Goal: Task Accomplishment & Management: Use online tool/utility

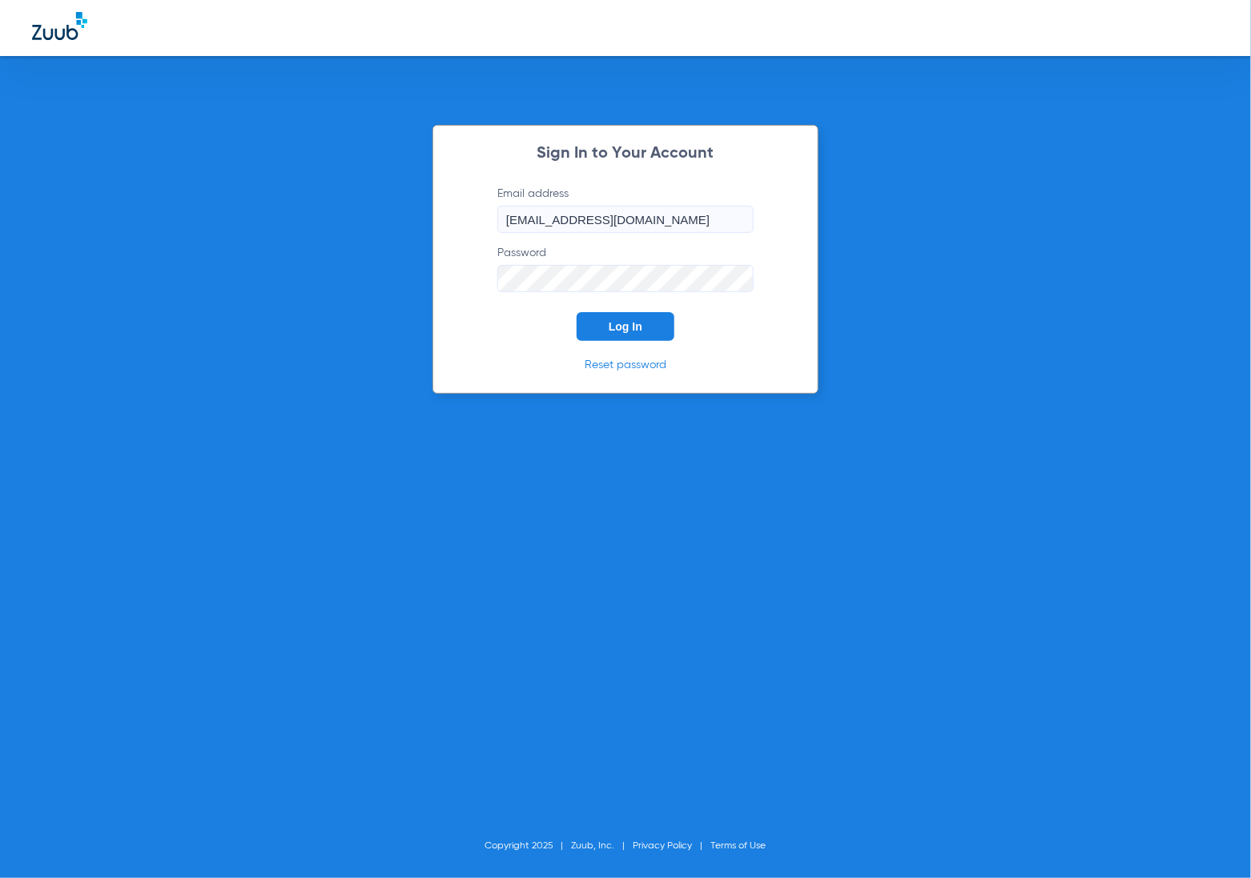
click at [645, 330] on button "Log In" at bounding box center [625, 326] width 98 height 29
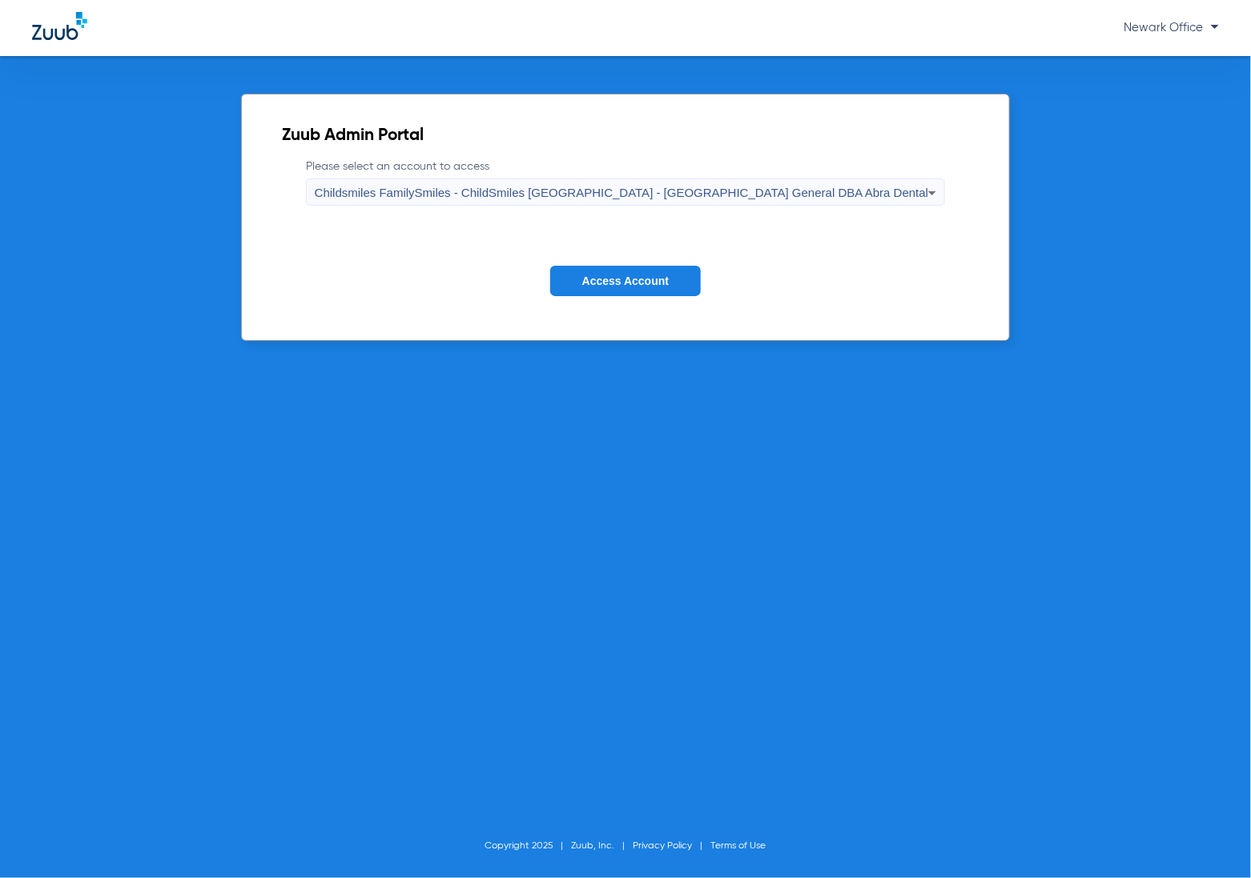
click at [633, 280] on span "Access Account" at bounding box center [625, 281] width 86 height 13
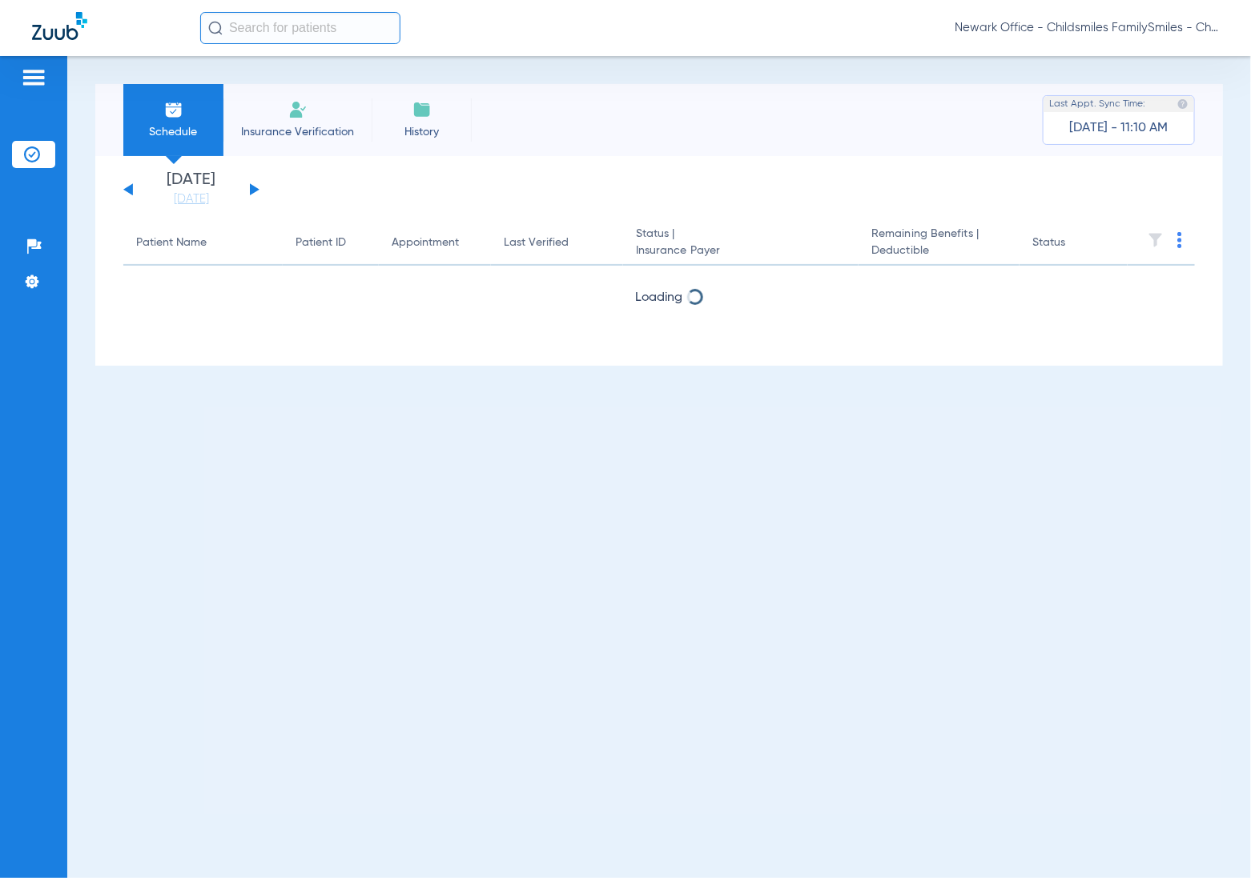
click at [283, 118] on li "Insurance Verification" at bounding box center [297, 120] width 148 height 72
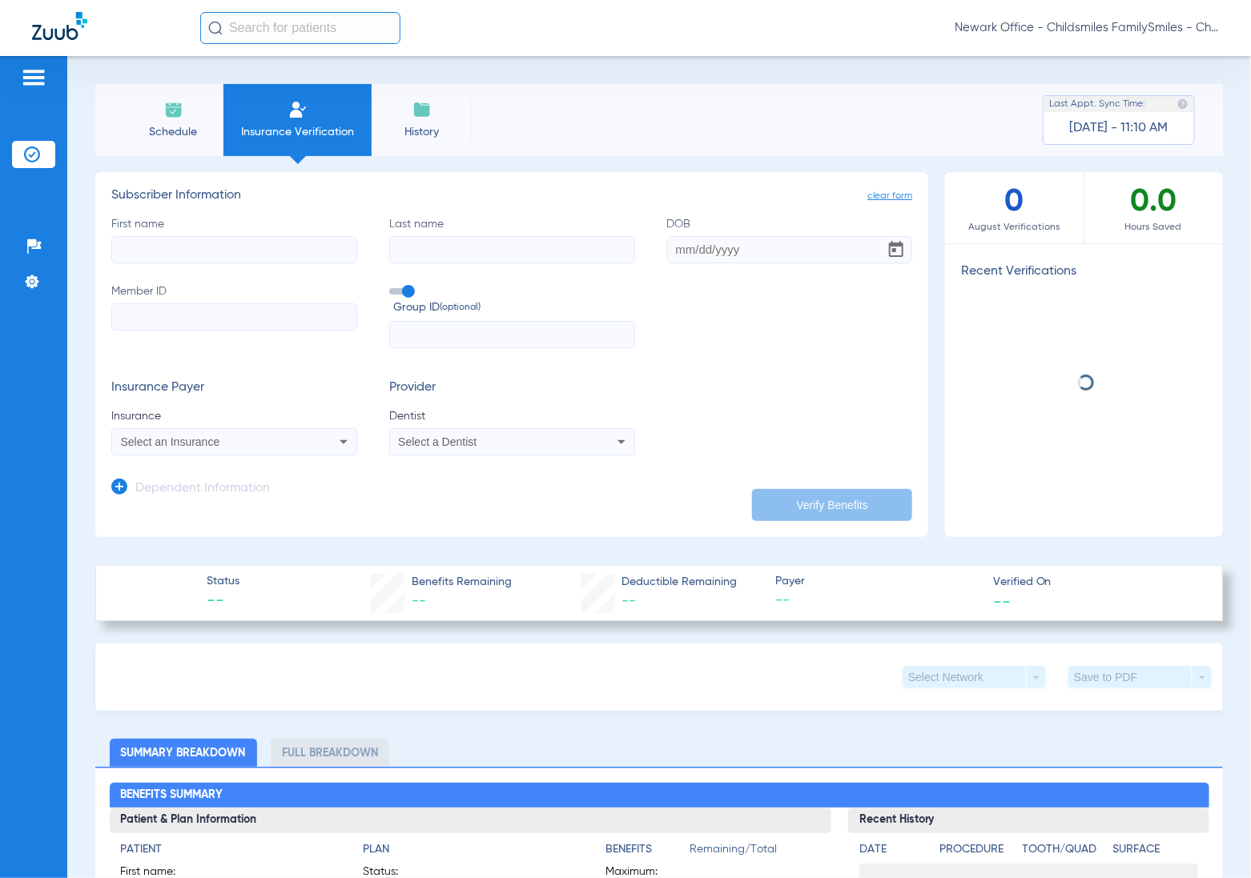
click at [311, 18] on input "text" at bounding box center [300, 28] width 200 height 32
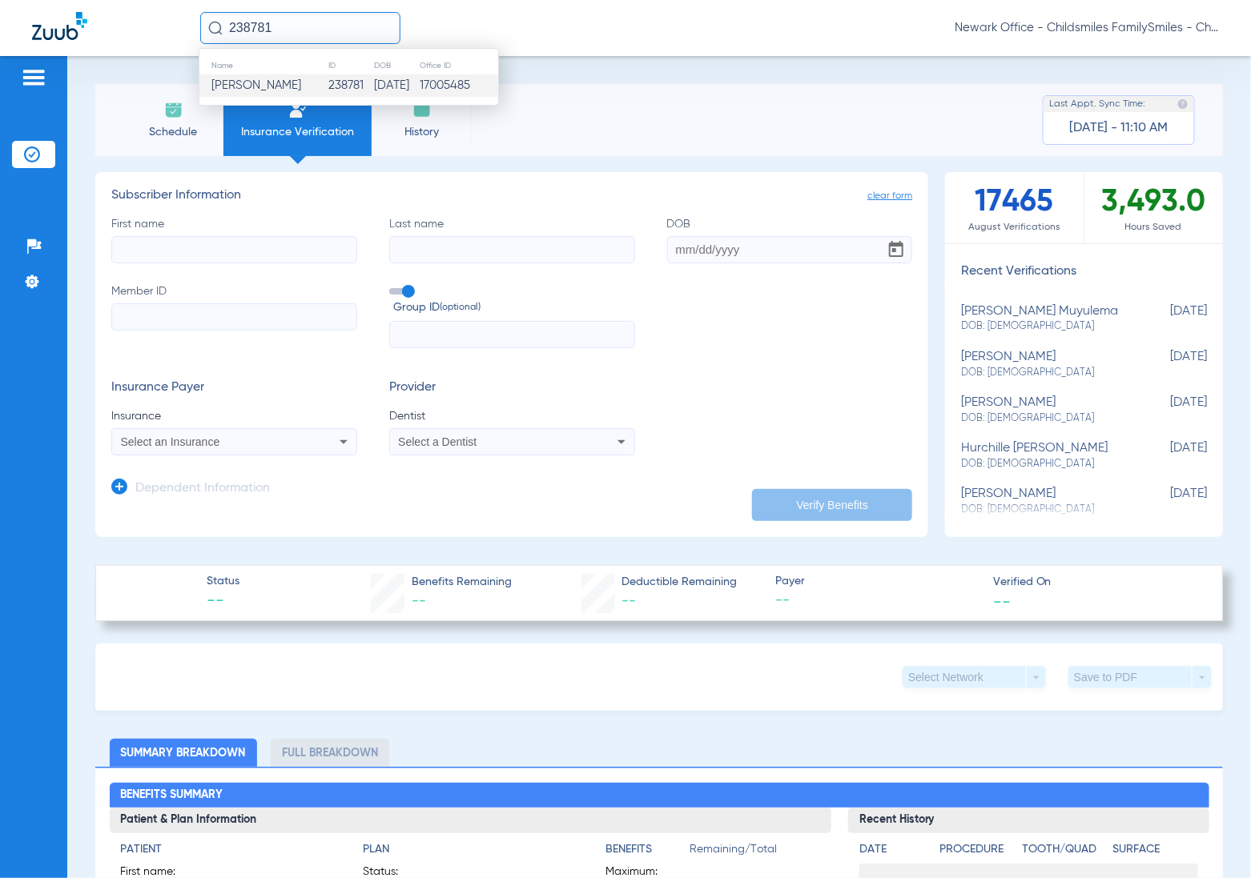
type input "238781"
click at [267, 90] on td "[PERSON_NAME]" at bounding box center [263, 85] width 128 height 22
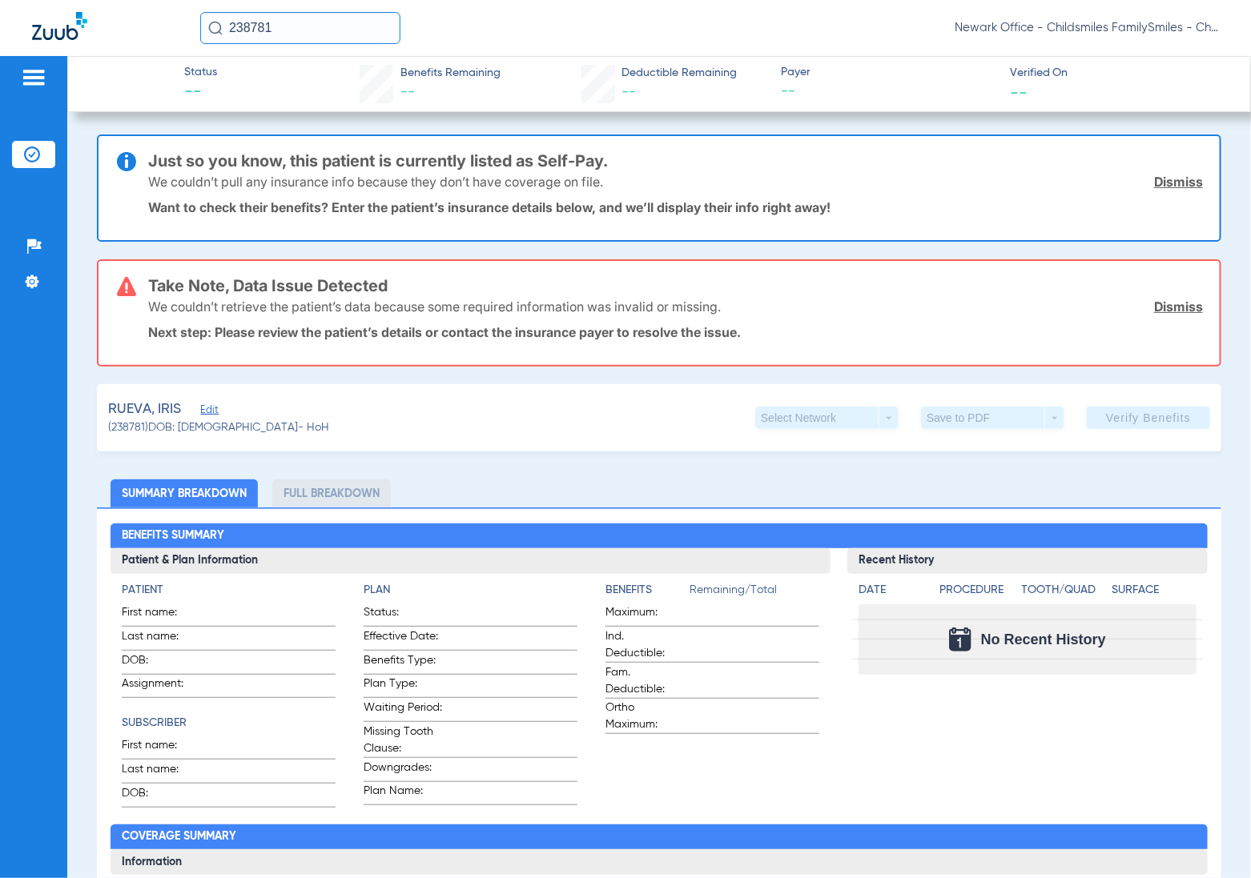
click at [209, 410] on span "Edit" at bounding box center [207, 411] width 14 height 15
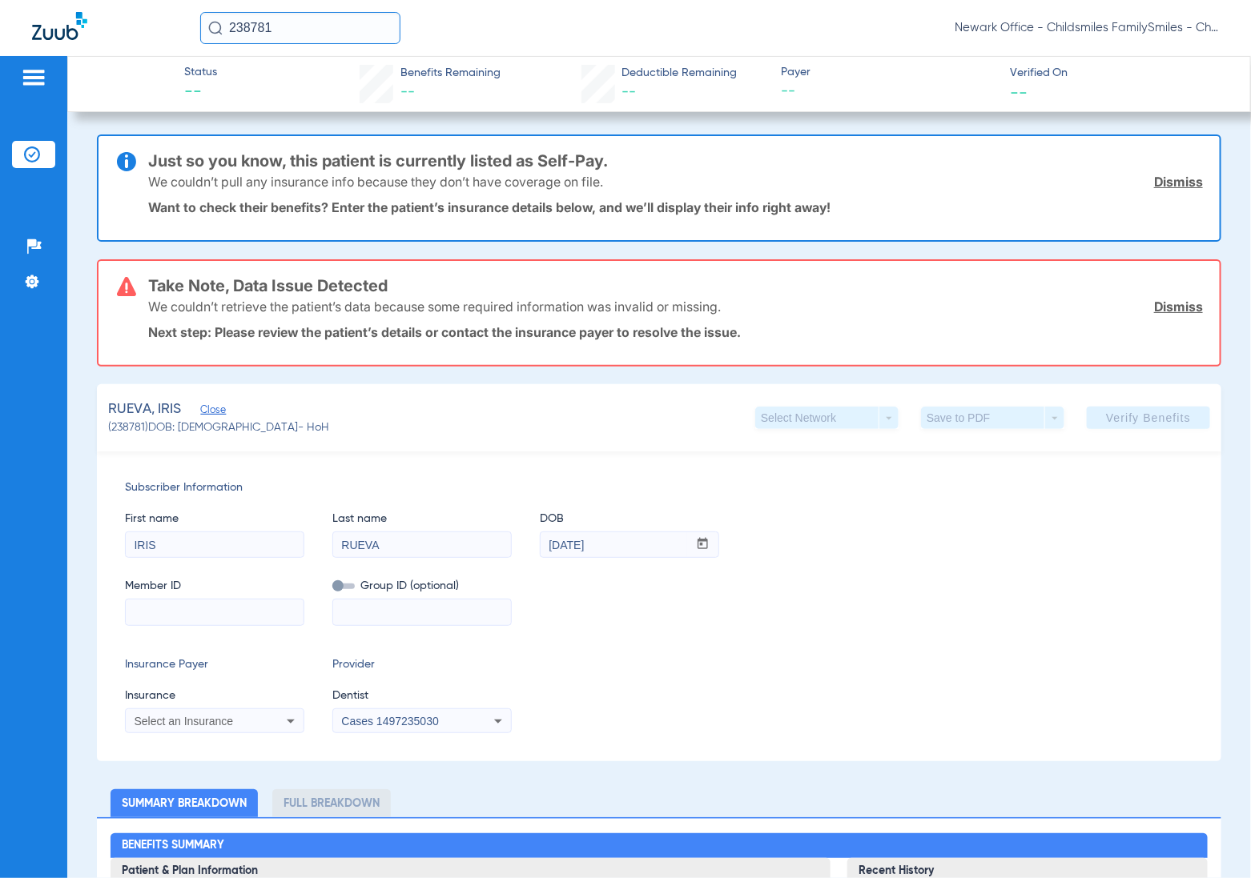
click at [229, 604] on input at bounding box center [215, 613] width 178 height 26
type input "3HZN99675130"
click at [433, 625] on div "Subscriber Information First name IRIS Last name RUEVA DOB mm / dd / yyyy 04/24…" at bounding box center [659, 607] width 1124 height 310
click at [420, 613] on input at bounding box center [422, 613] width 178 height 26
type input "033912W"
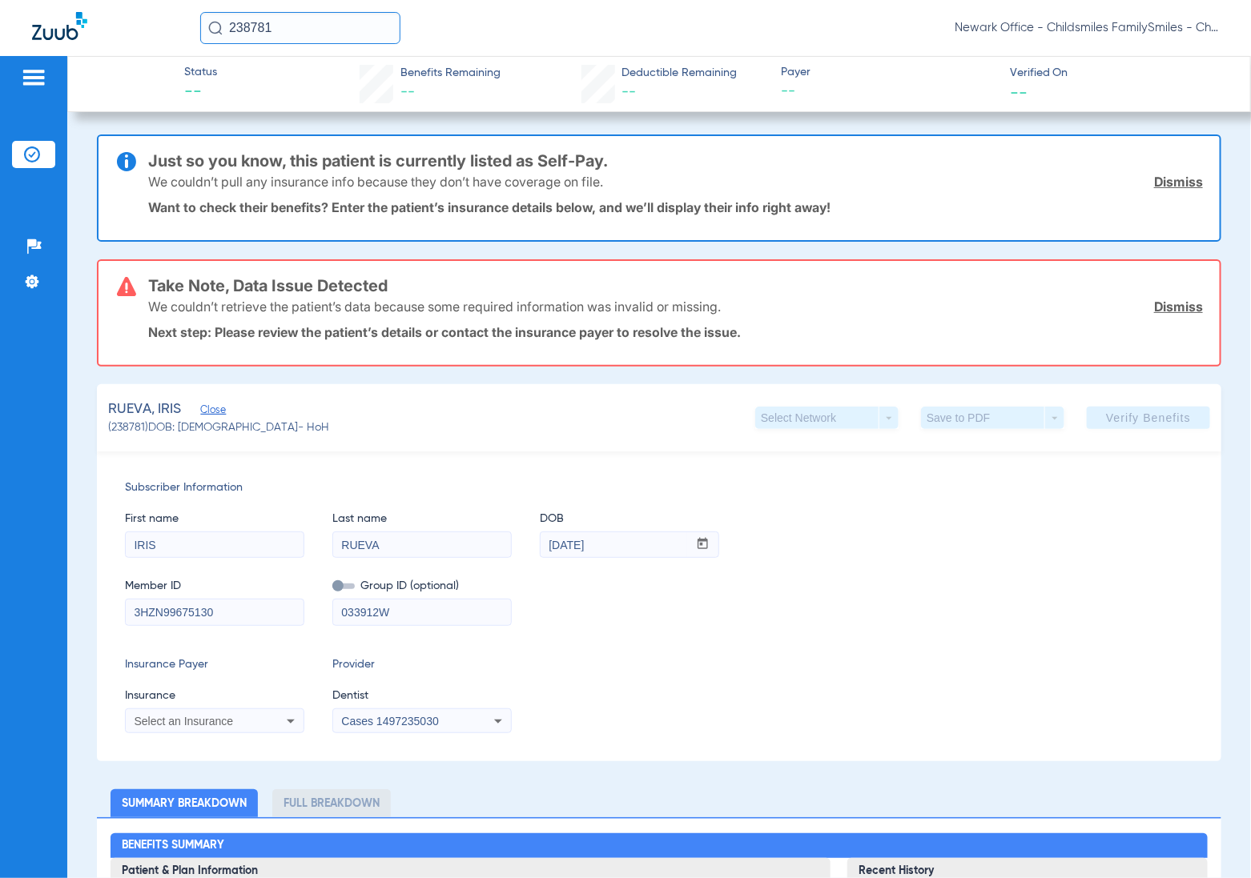
click at [263, 721] on div "Select an Insurance" at bounding box center [215, 721] width 178 height 19
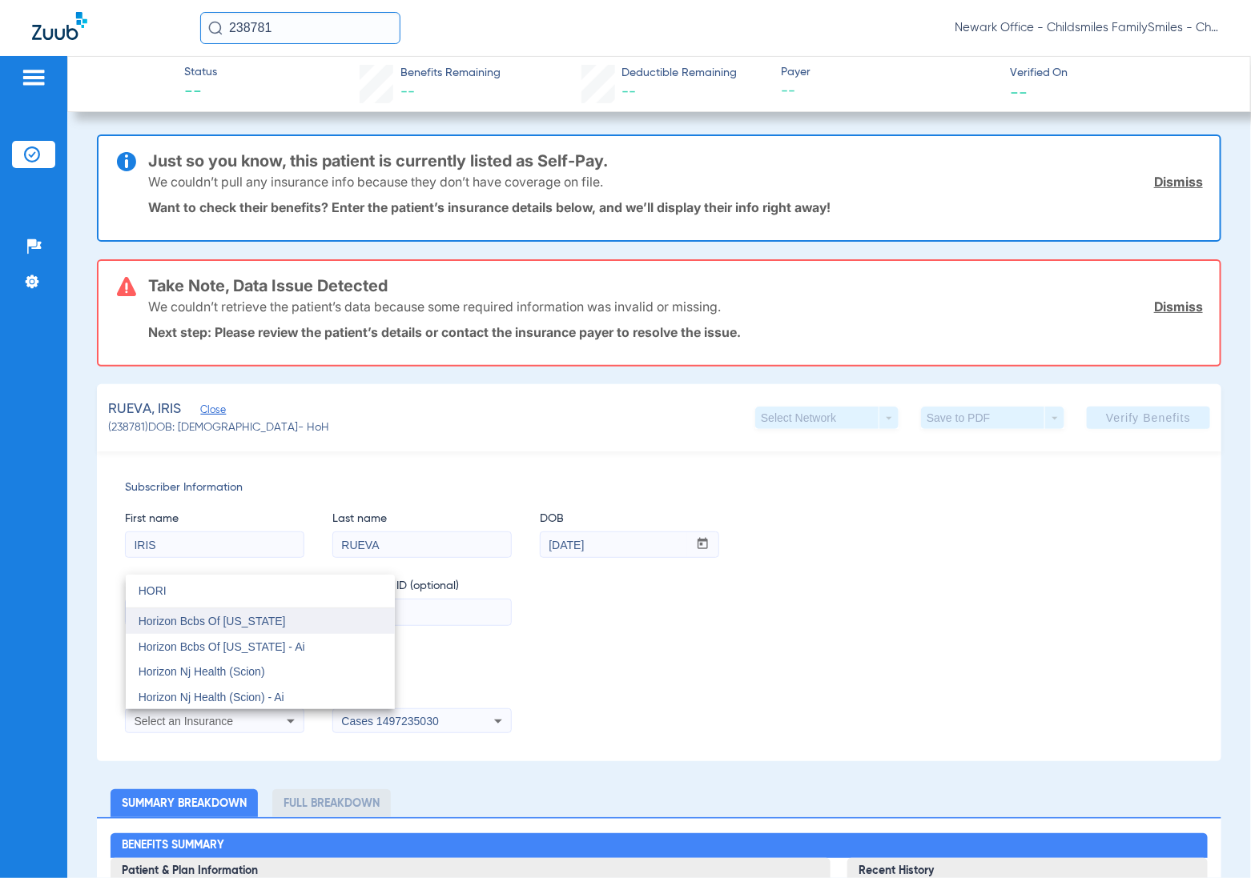
type input "HORI"
click at [251, 615] on span "Horizon Bcbs Of [US_STATE]" at bounding box center [212, 621] width 147 height 13
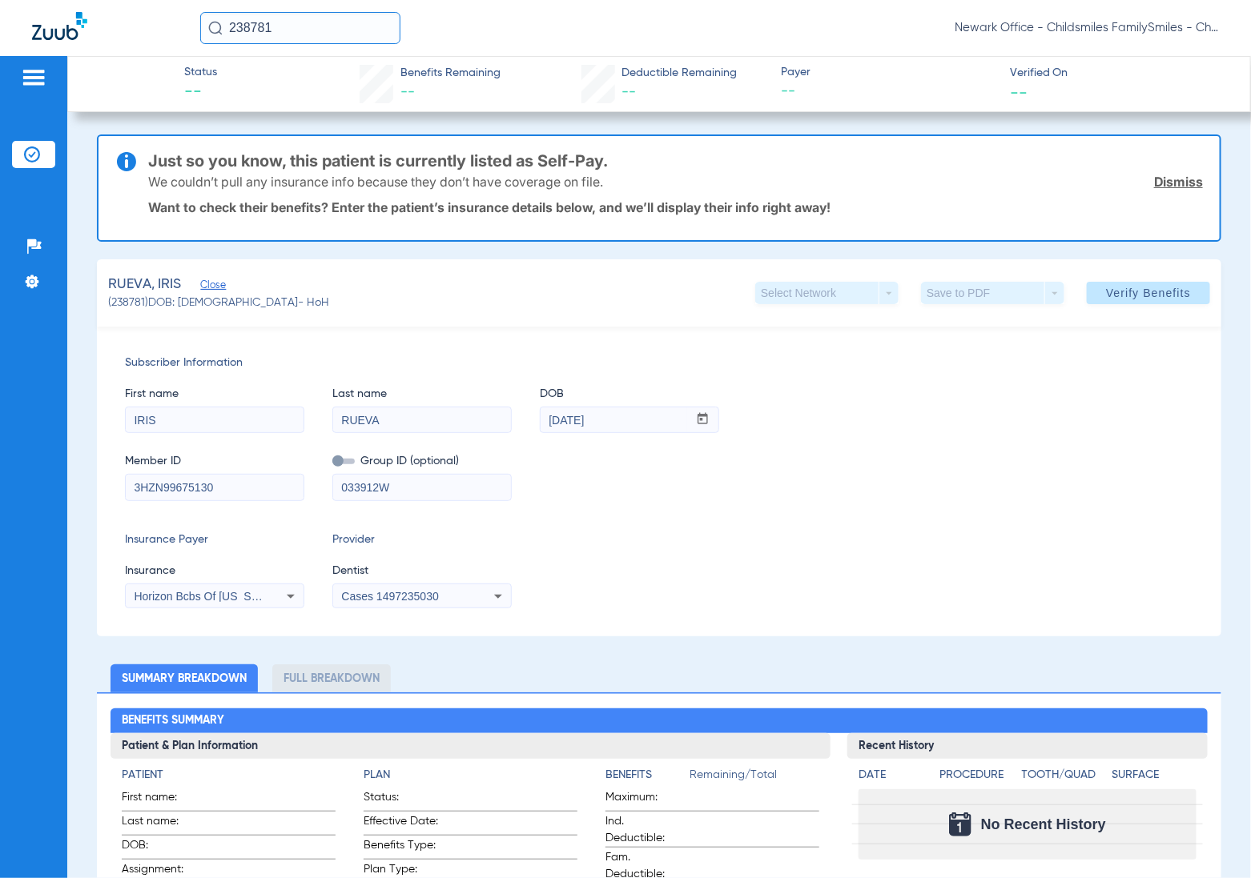
click at [423, 598] on span "Cases 1497235030" at bounding box center [389, 596] width 97 height 13
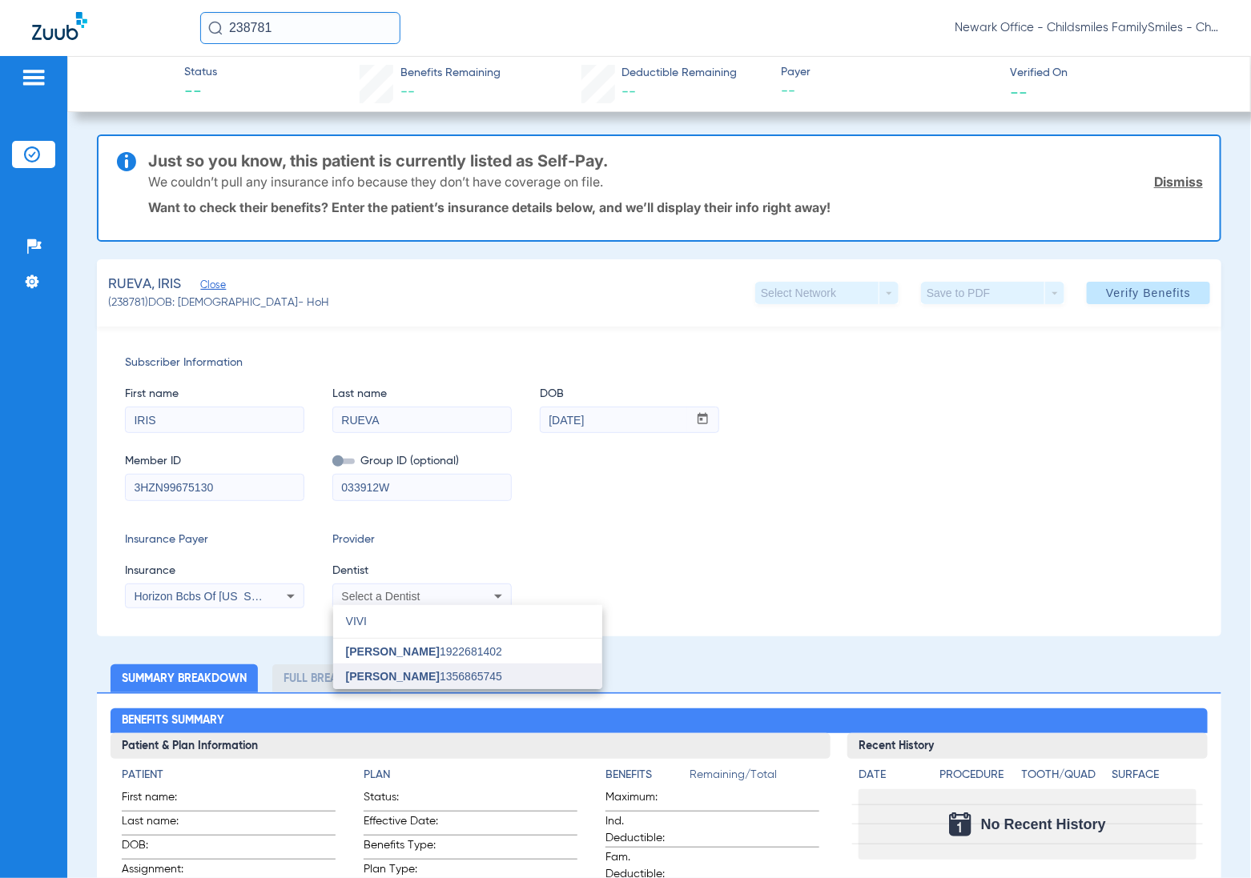
type input "VIVI"
click at [391, 673] on span "[PERSON_NAME]" at bounding box center [393, 676] width 94 height 13
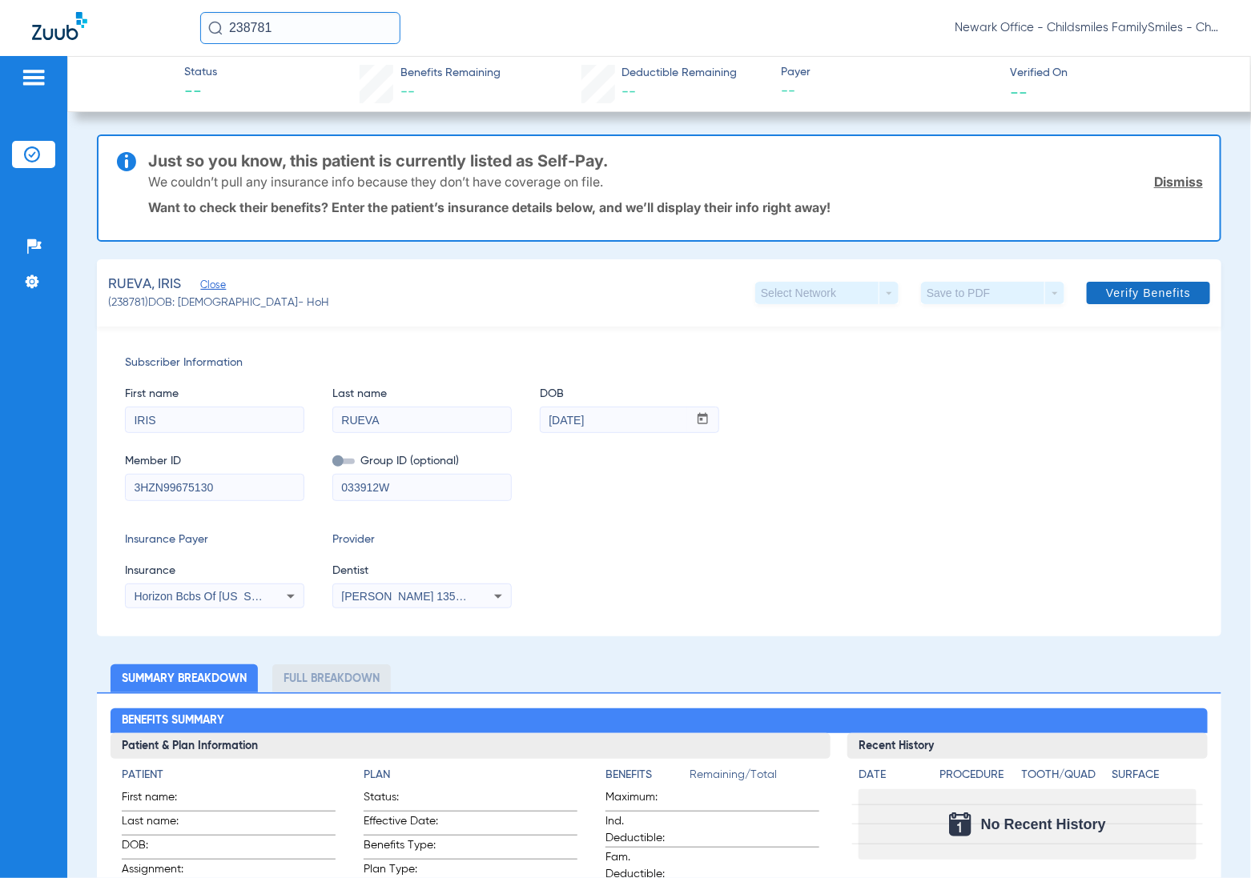
click at [1106, 287] on span "Verify Benefits" at bounding box center [1148, 293] width 85 height 13
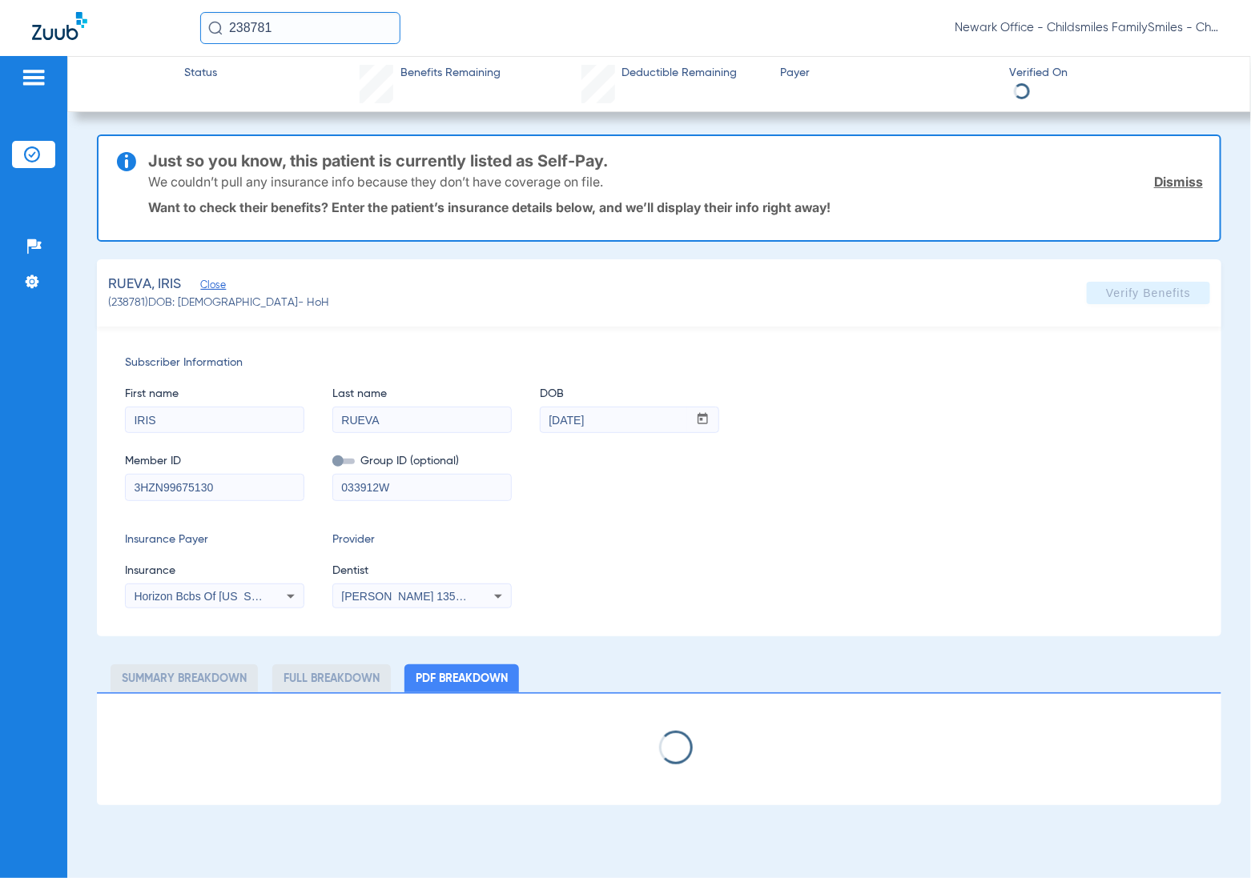
select select "page-width"
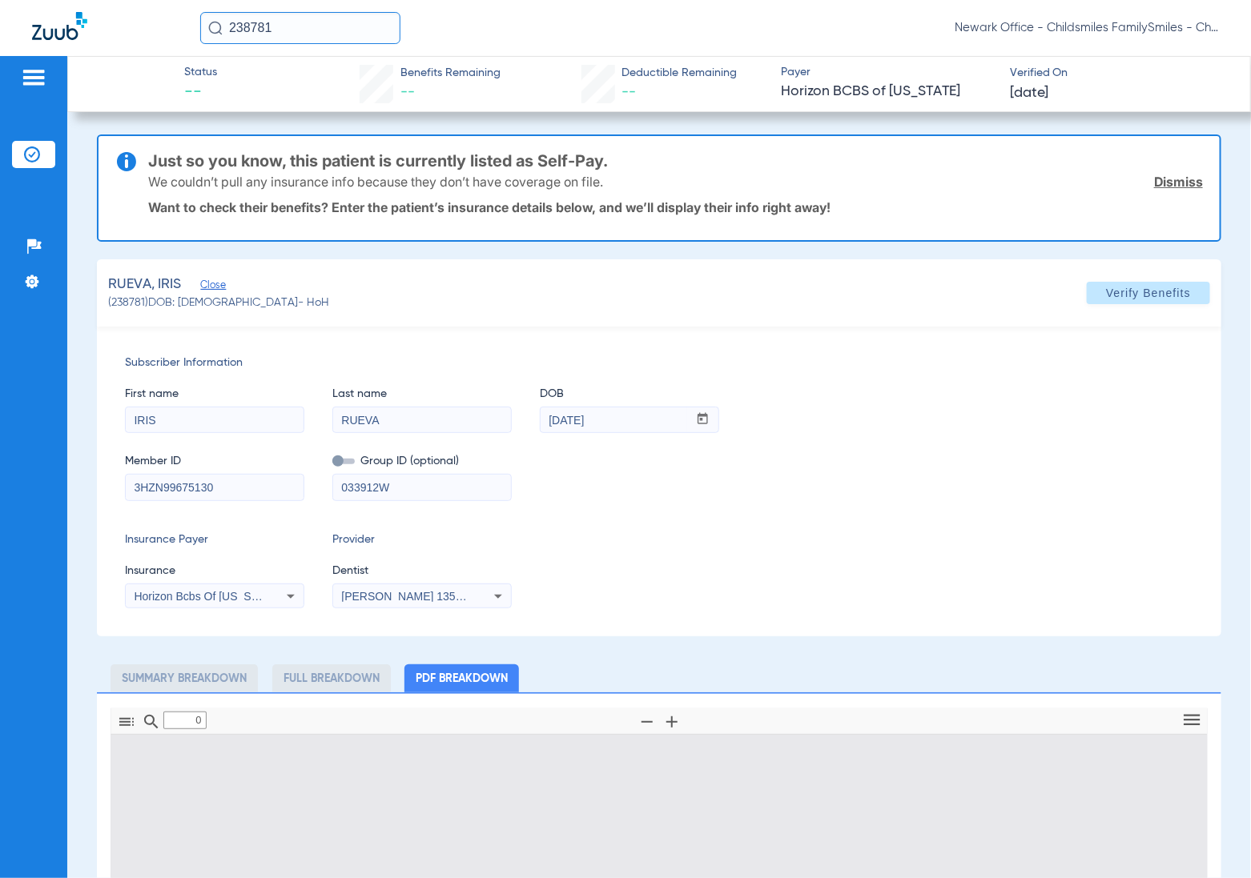
type input "1"
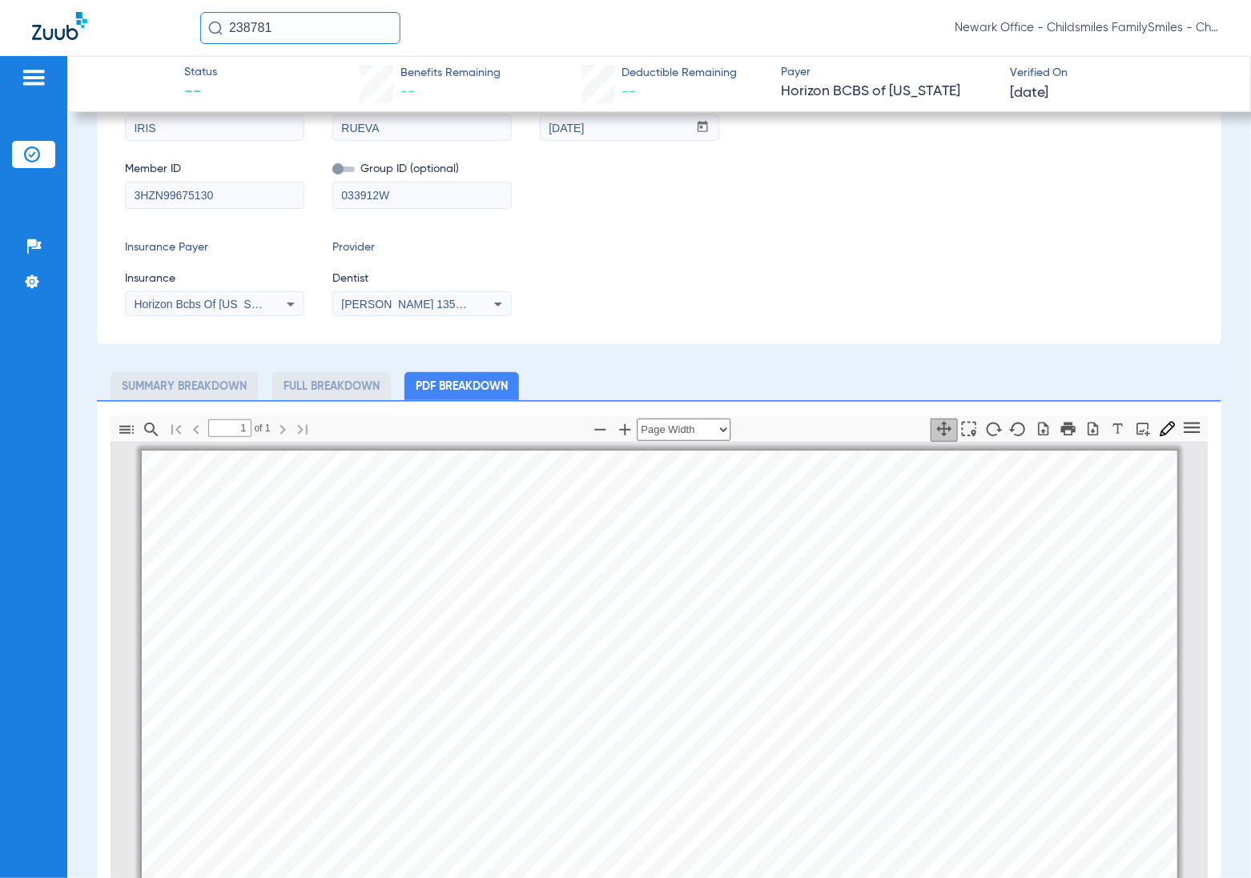
scroll to position [200, 0]
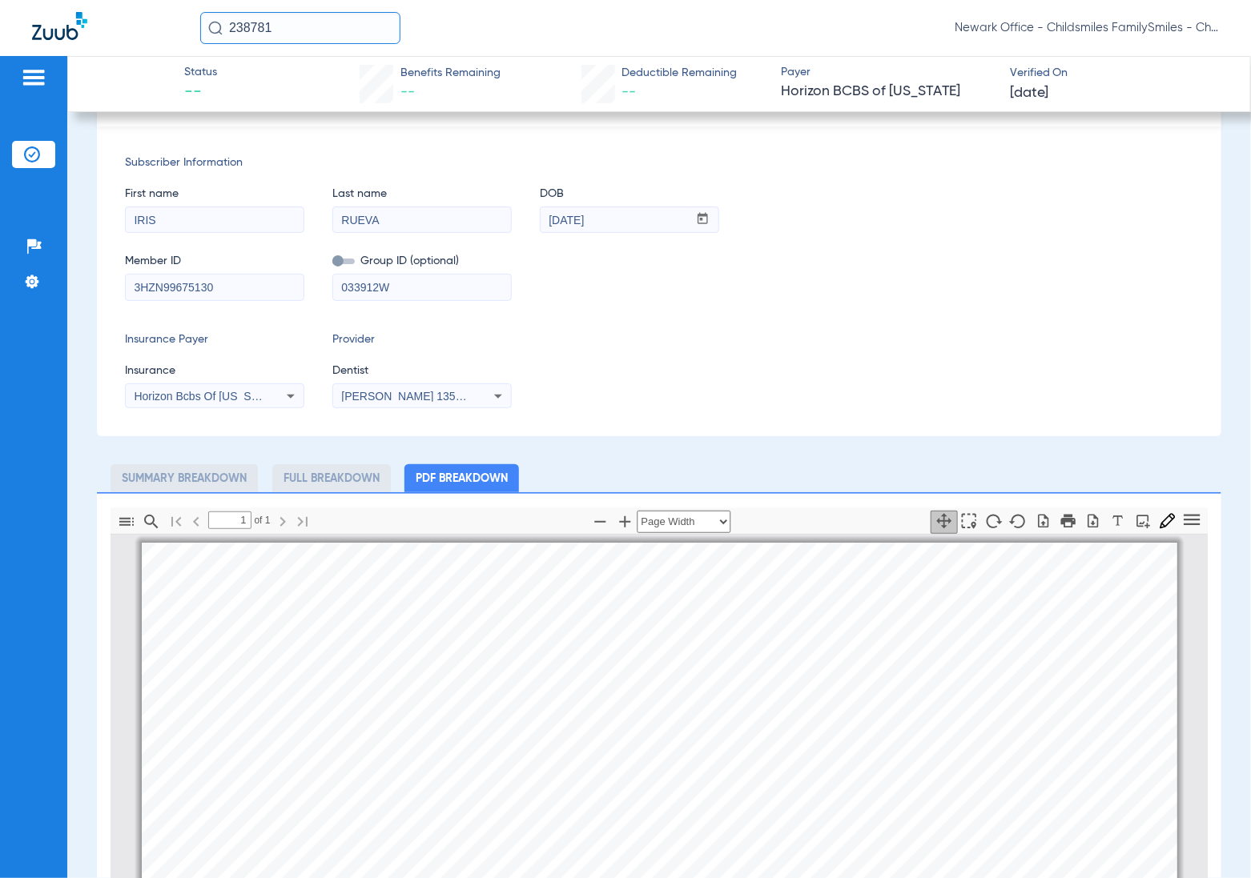
drag, startPoint x: 226, startPoint y: 274, endPoint x: 130, endPoint y: 276, distance: 96.1
click at [130, 276] on input "3HZN99675130" at bounding box center [215, 288] width 178 height 26
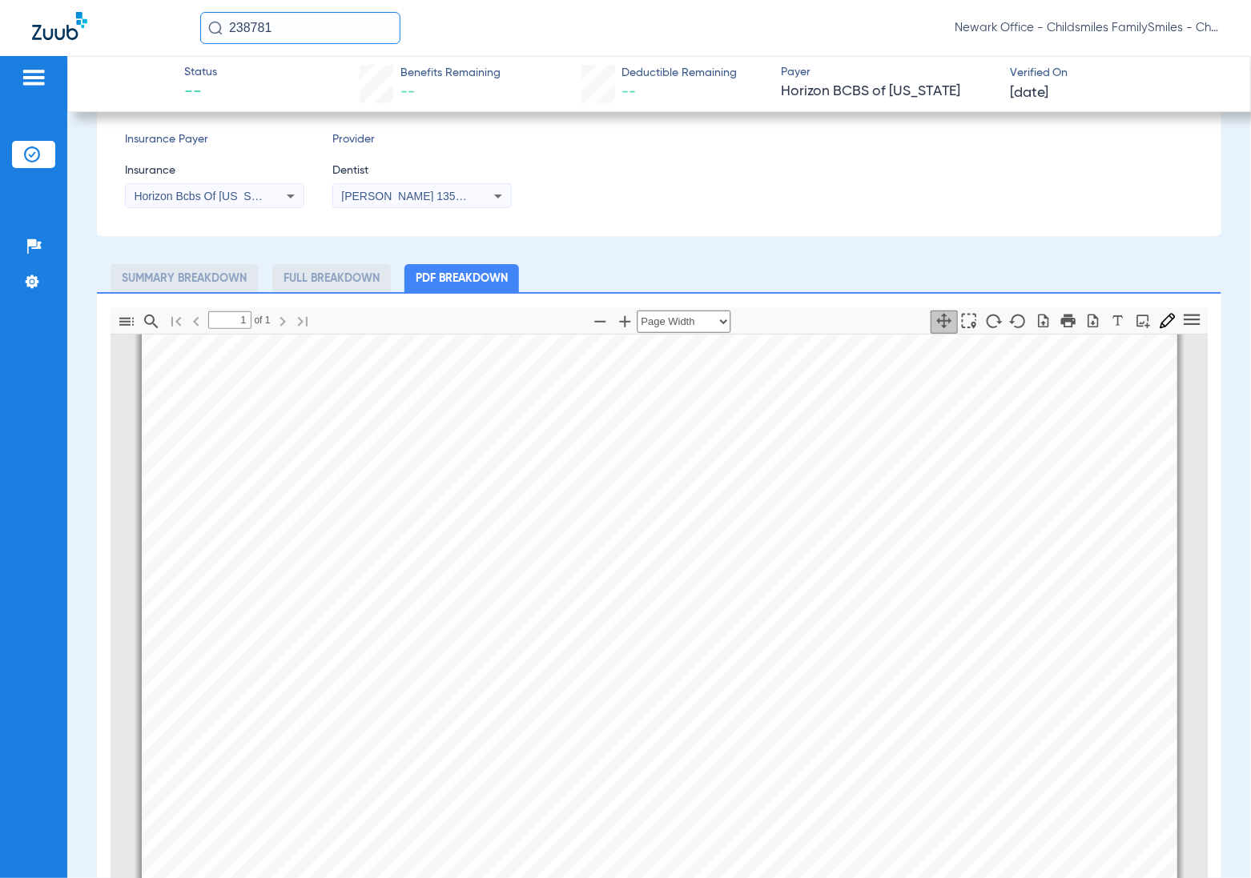
scroll to position [300, 0]
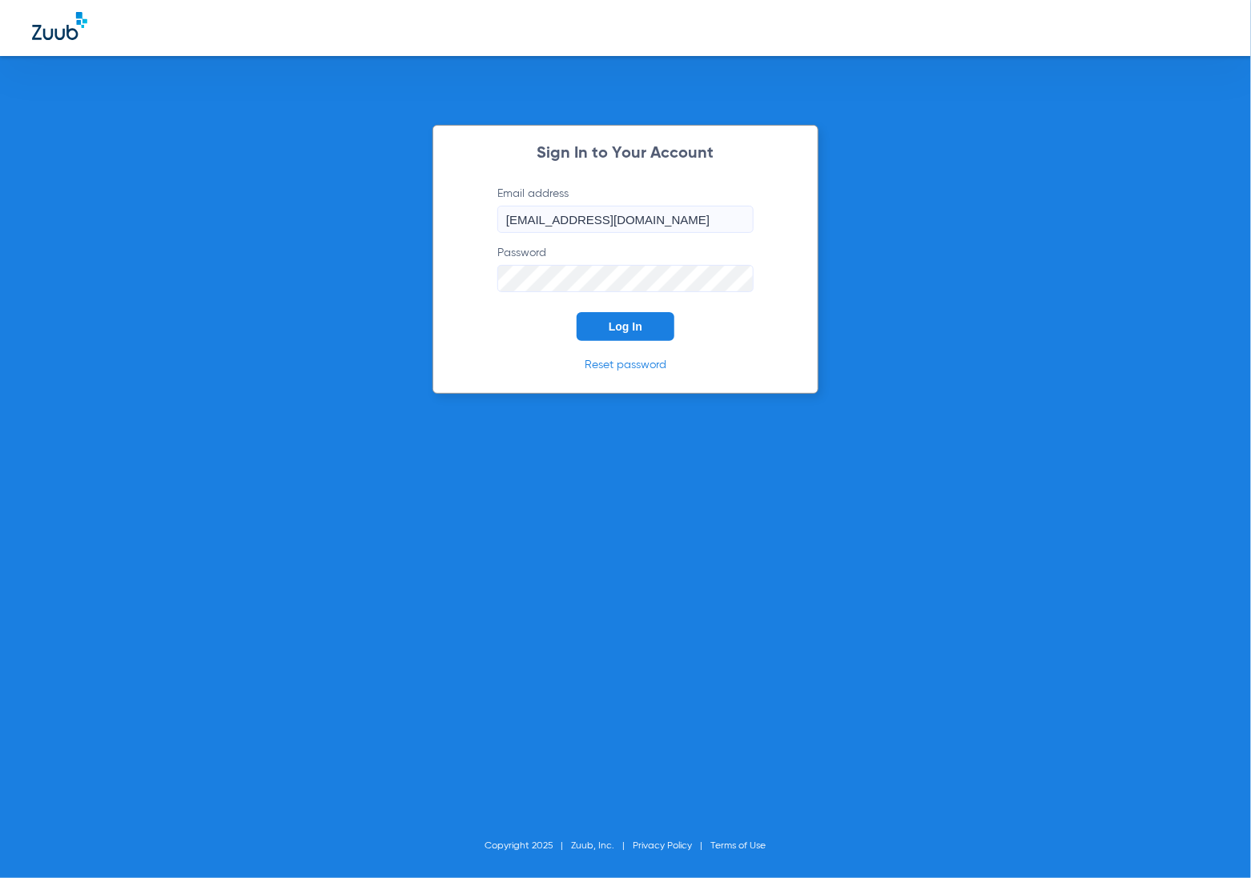
click at [627, 324] on span "Log In" at bounding box center [625, 326] width 34 height 13
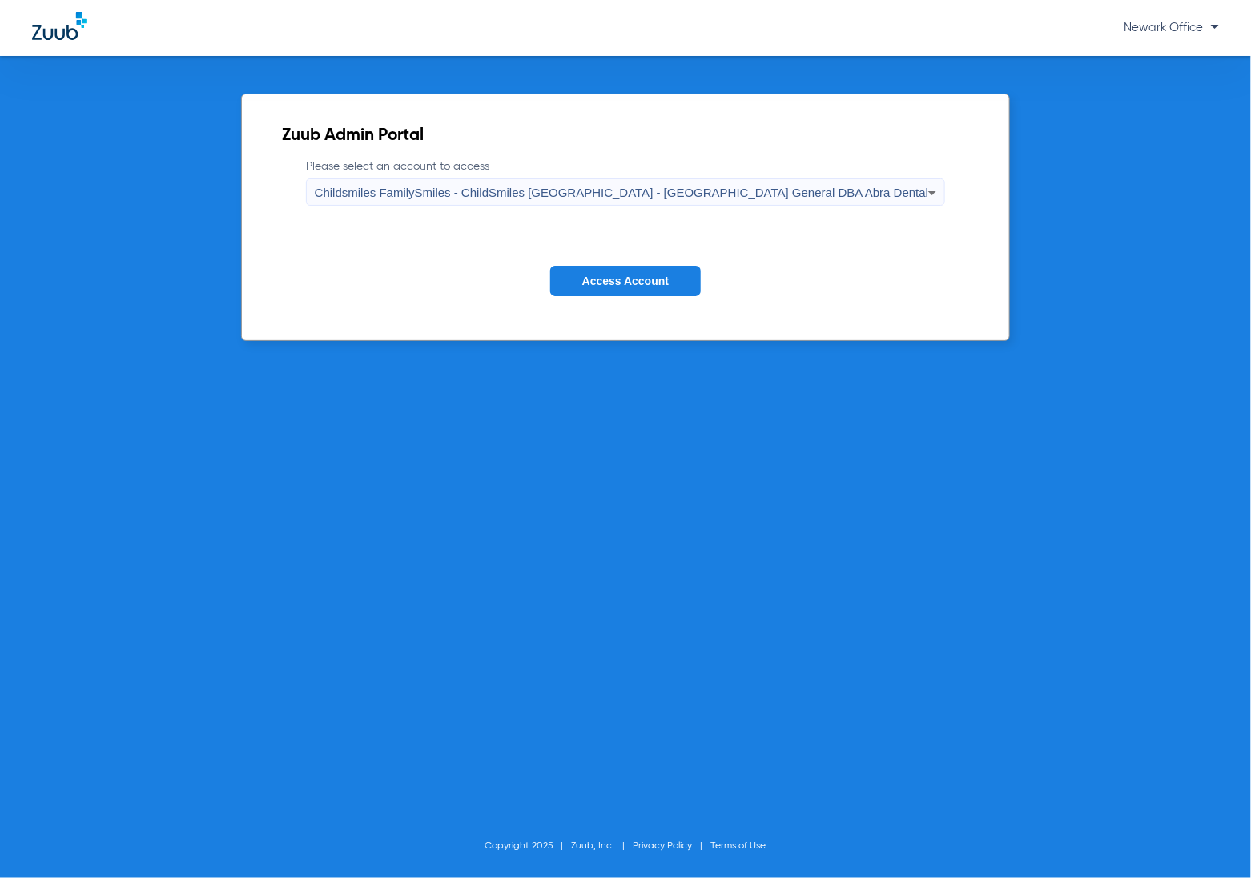
click at [630, 283] on span "Access Account" at bounding box center [625, 281] width 86 height 13
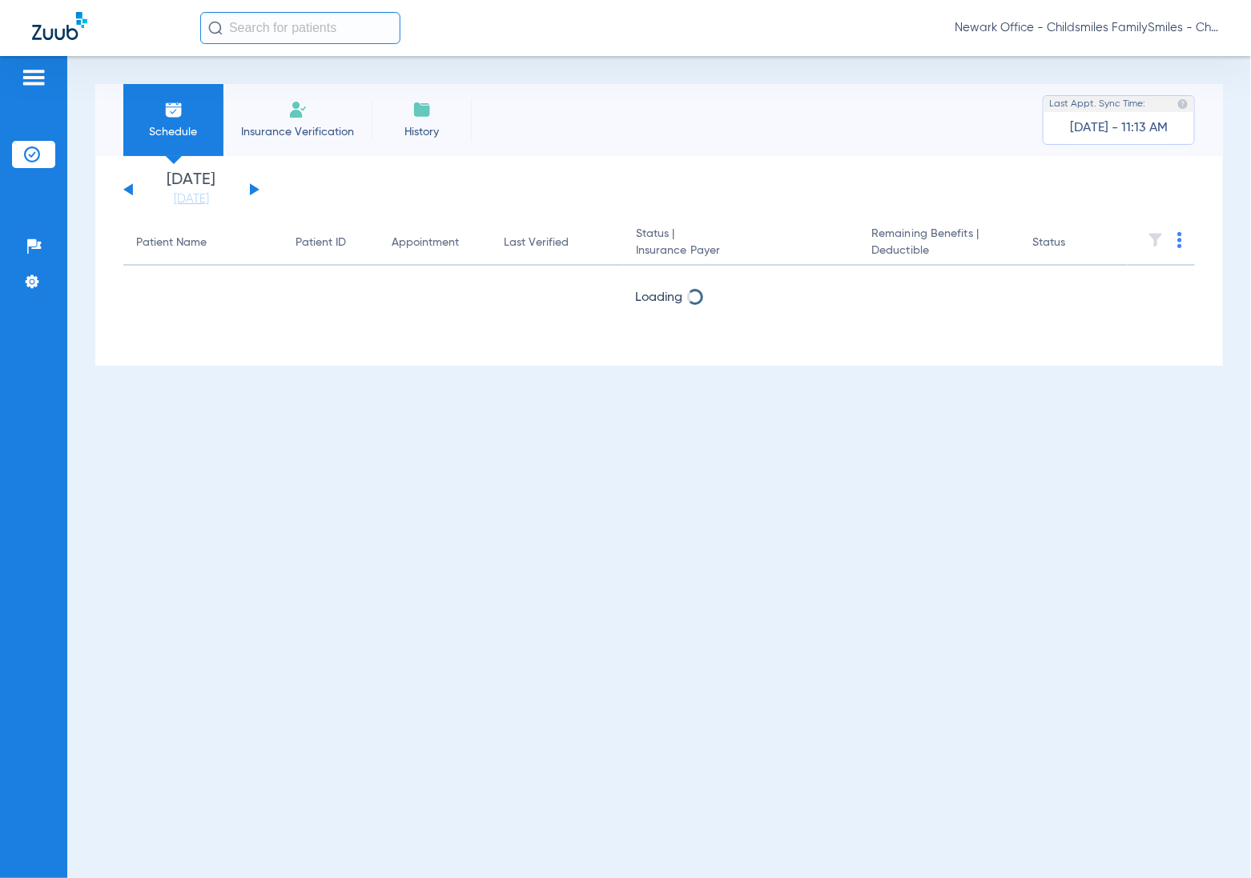
click at [308, 33] on input "text" at bounding box center [300, 28] width 200 height 32
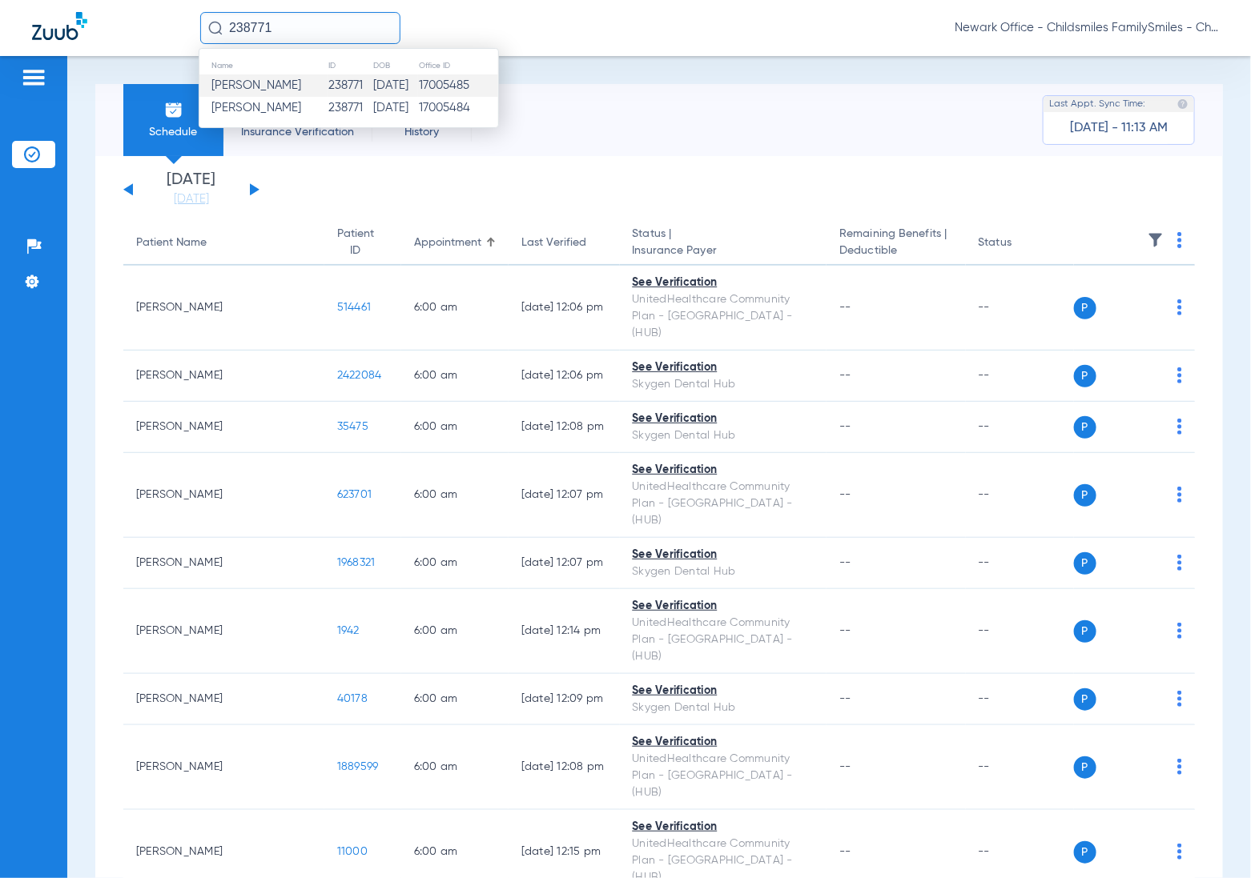
type input "238771"
click at [327, 88] on td "238771" at bounding box center [349, 85] width 45 height 22
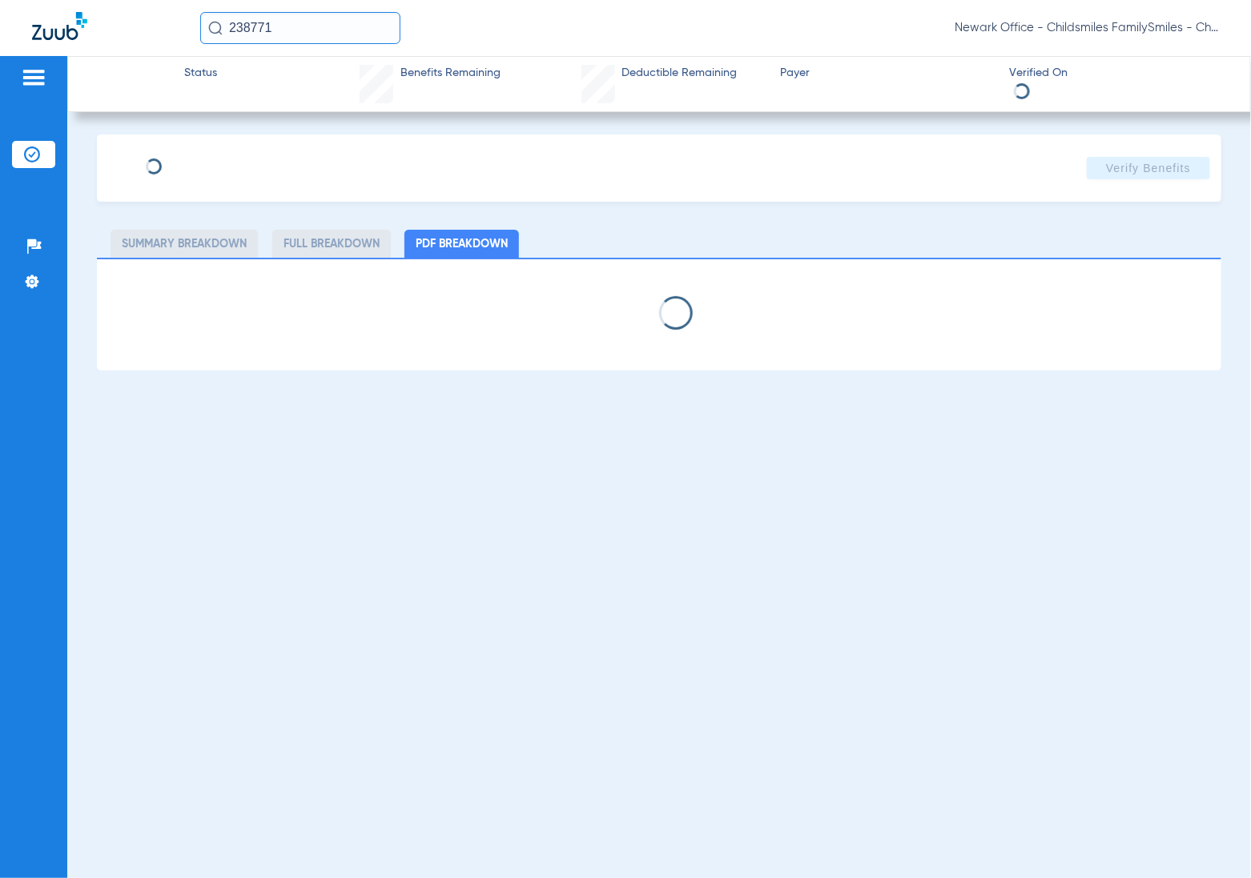
type input "[PERSON_NAME]"
type input "[DATE]"
type input "70386524"
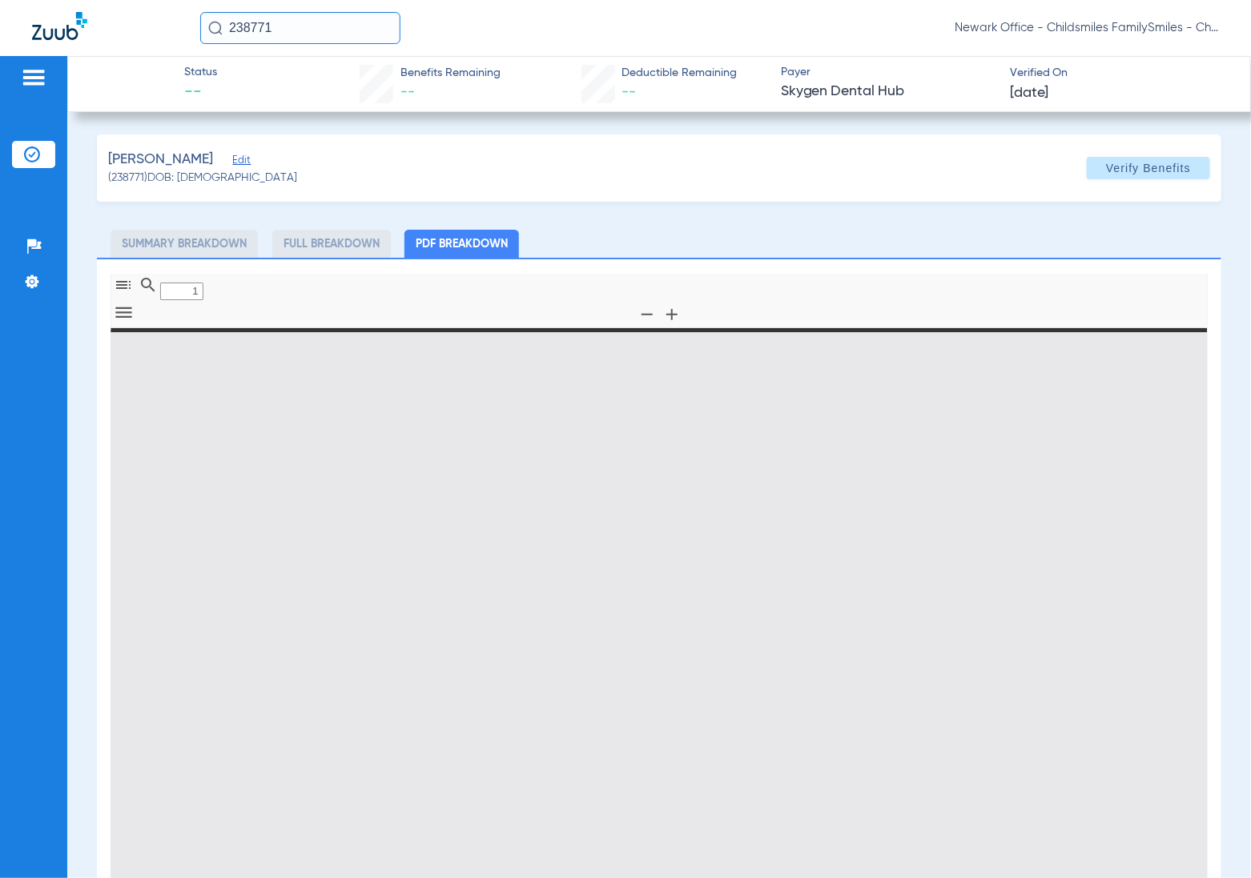
type input "0"
select select "page-width"
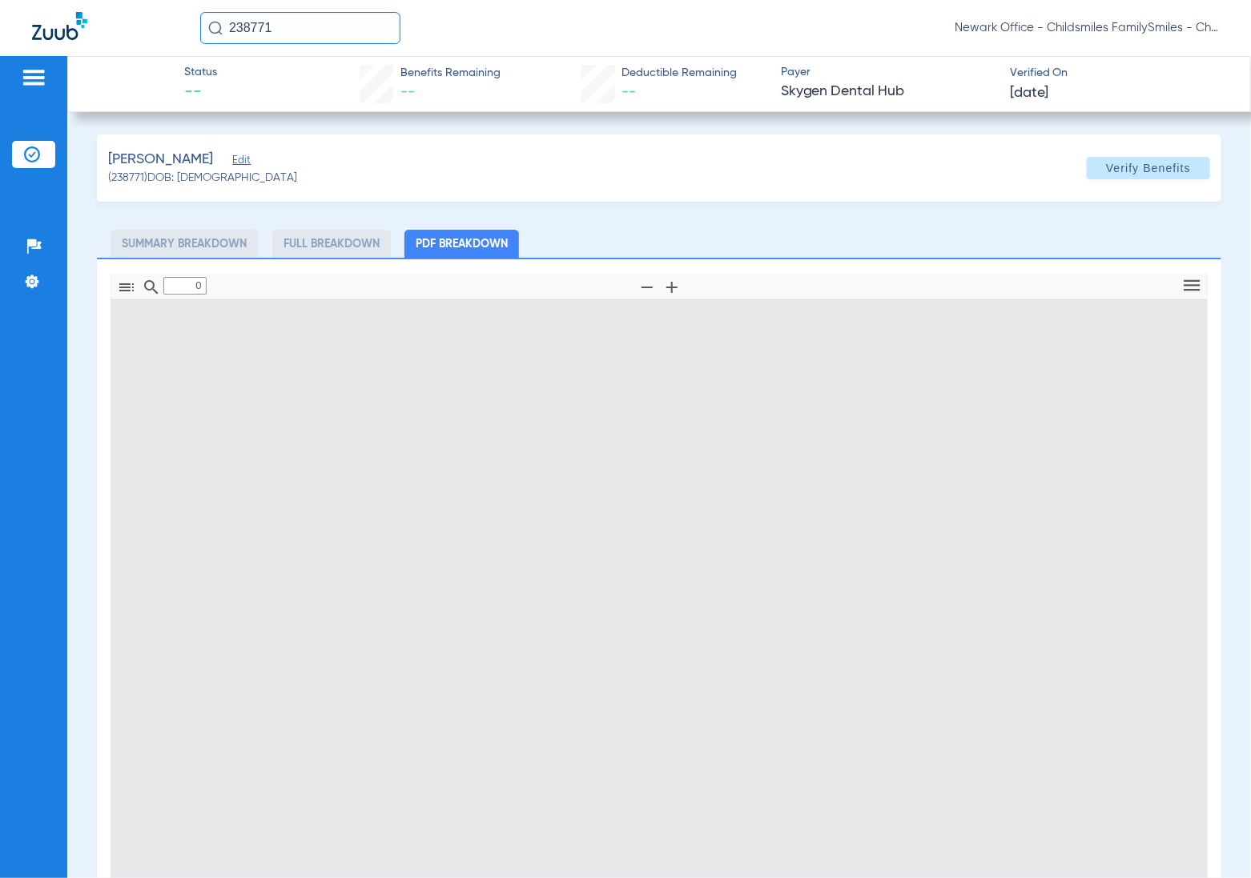
click at [232, 161] on span "Edit" at bounding box center [239, 162] width 14 height 15
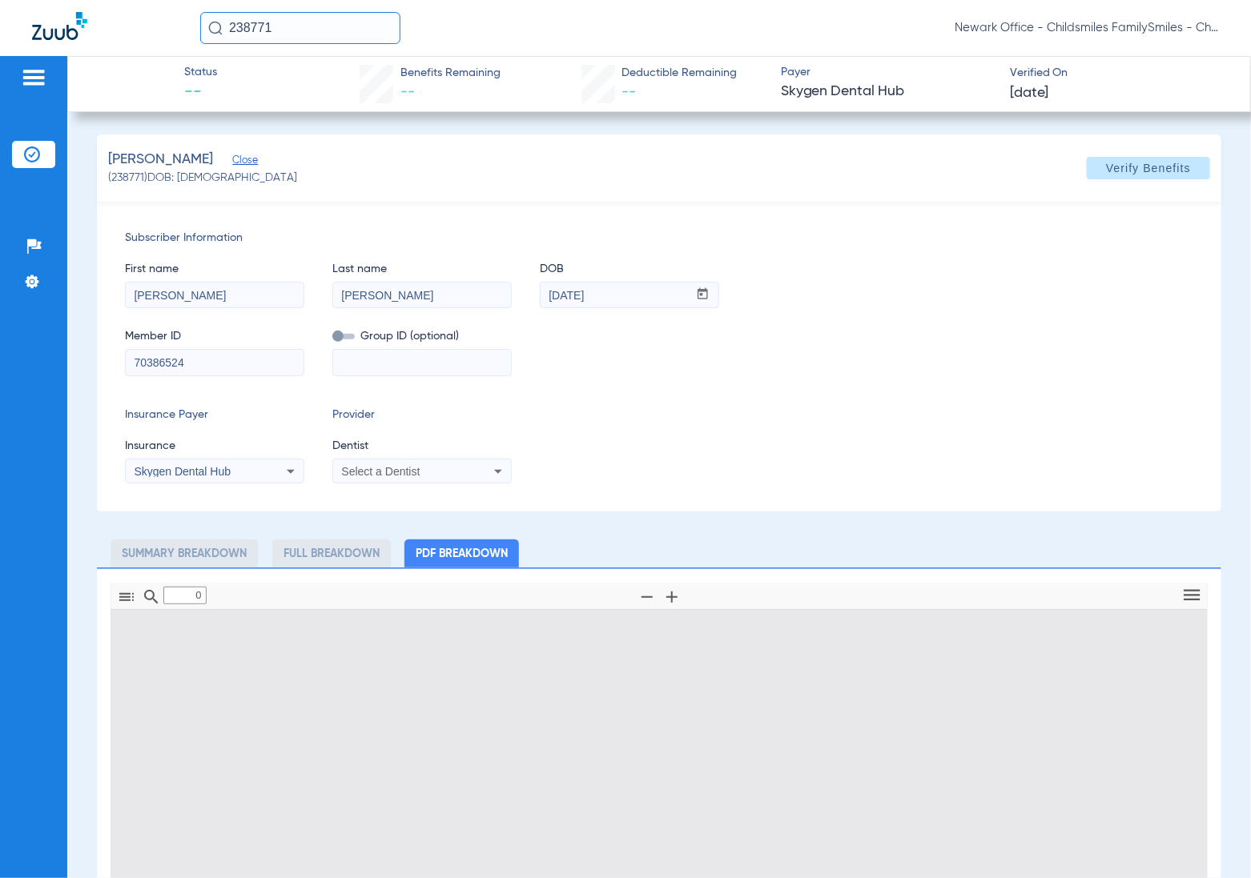
type input "1"
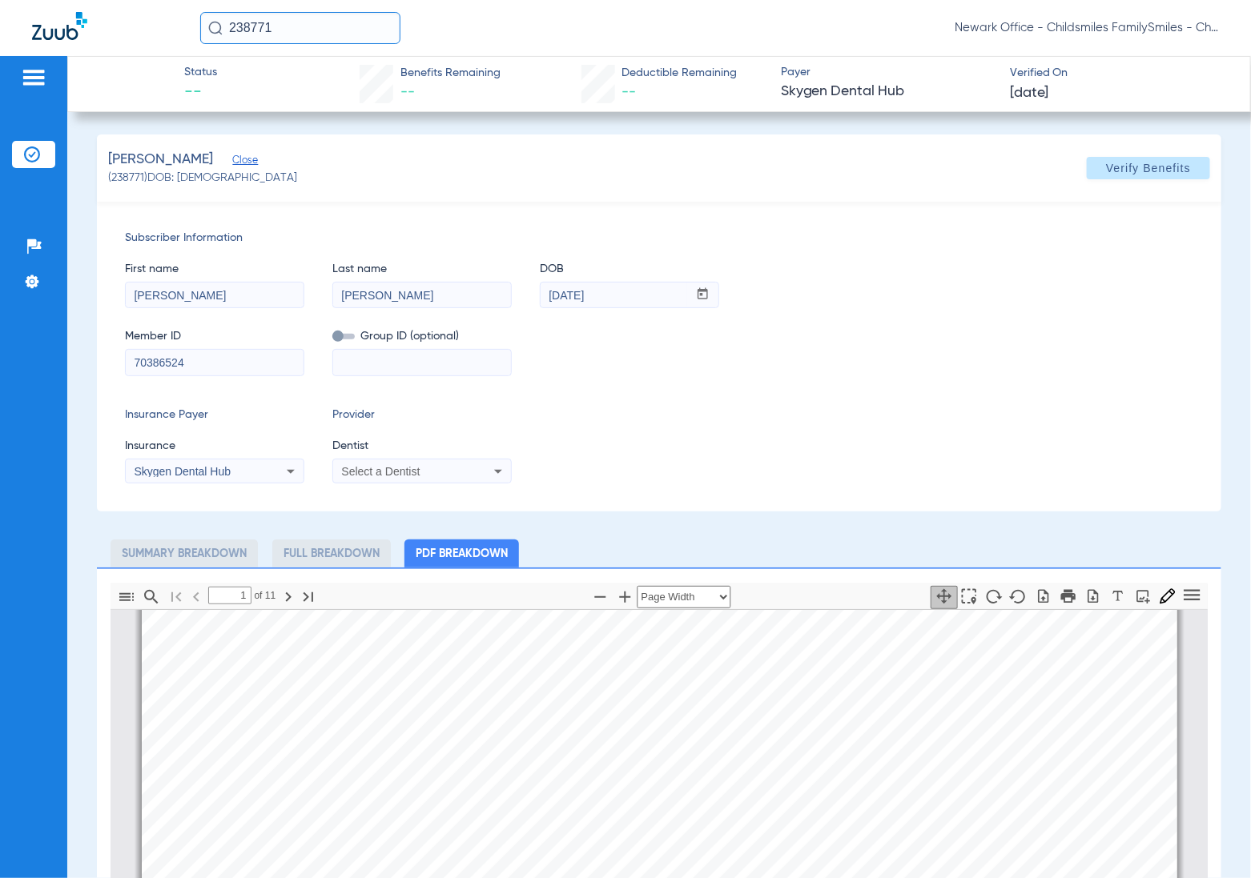
drag, startPoint x: 163, startPoint y: 368, endPoint x: -22, endPoint y: 363, distance: 185.0
click at [0, 363] on html "238771 Newark Office - Childsmiles FamilySmiles - ChildSmiles [GEOGRAPHIC_DATA]…" at bounding box center [625, 439] width 1251 height 878
type input "3HZN99675130"
click at [400, 376] on div at bounding box center [421, 362] width 179 height 27
type input "013912W"
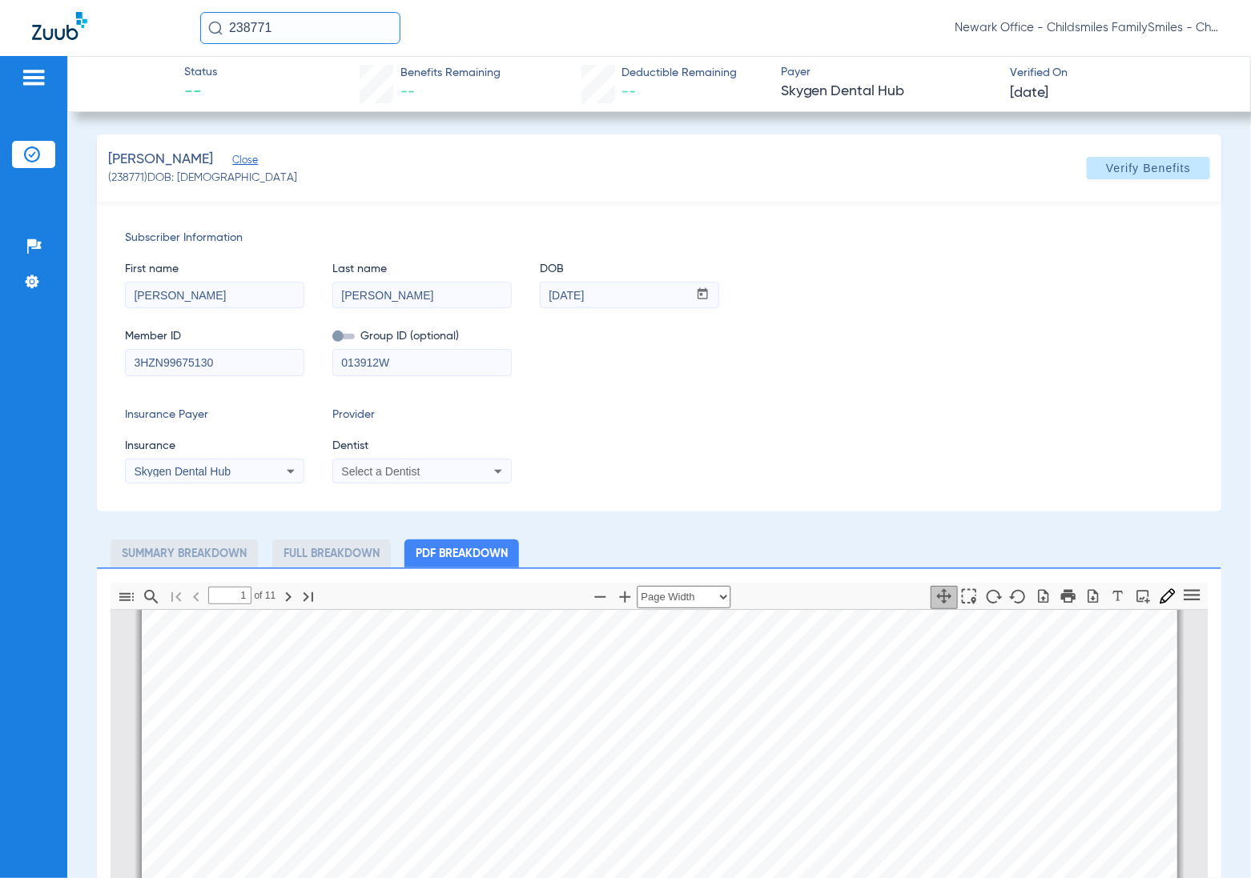
click at [217, 466] on span "Skygen Dental Hub" at bounding box center [182, 471] width 97 height 13
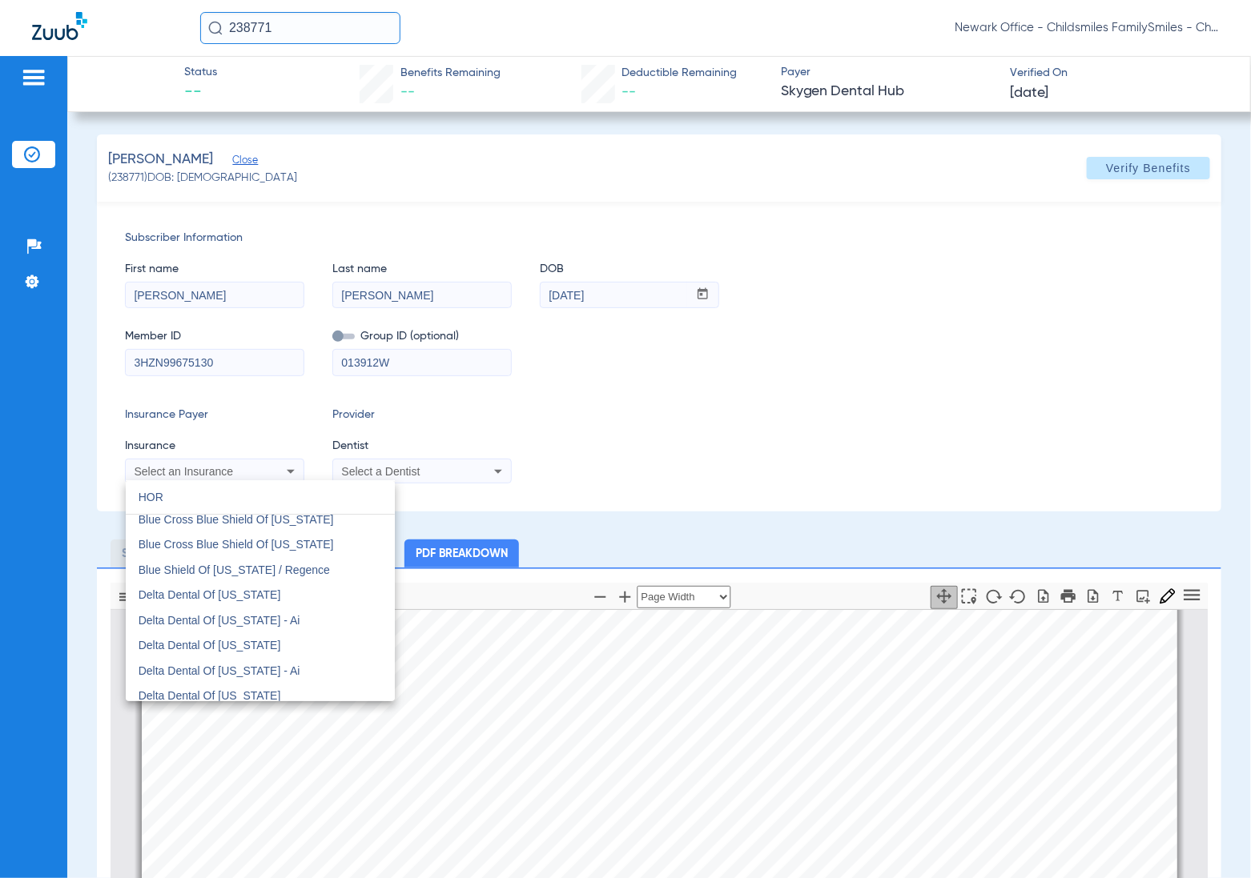
scroll to position [0, 0]
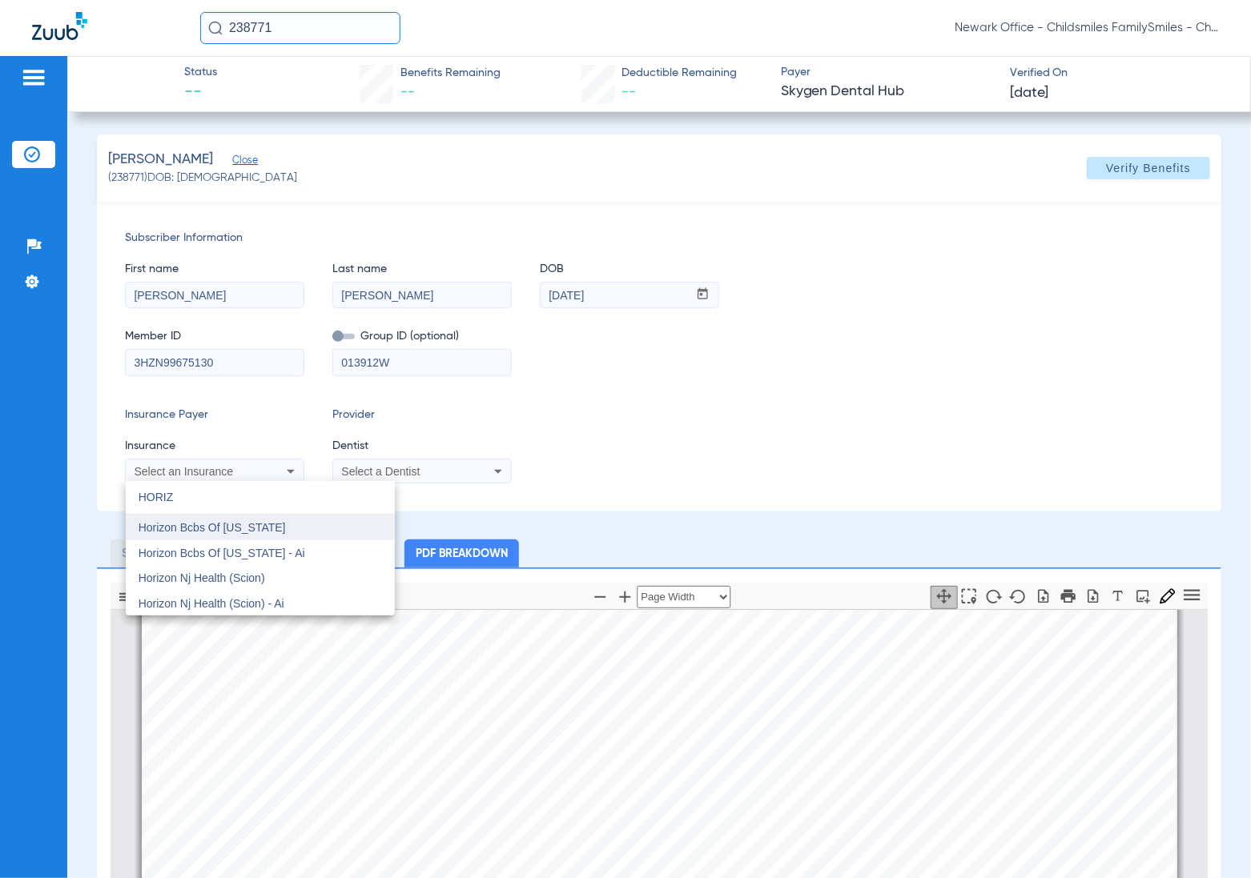
type input "HORIZ"
click at [231, 529] on span "Horizon Bcbs Of [US_STATE]" at bounding box center [212, 527] width 147 height 13
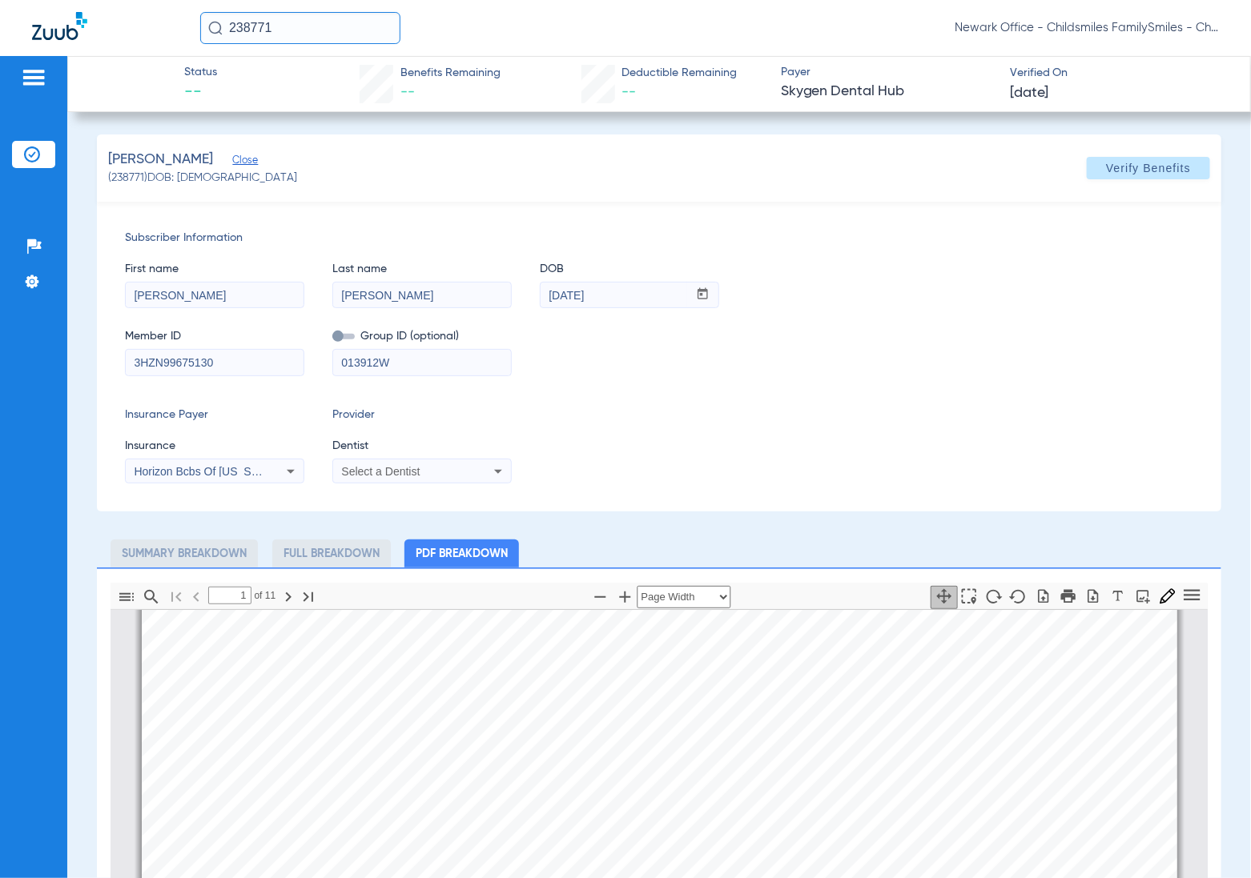
click at [461, 476] on div "Select a Dentist" at bounding box center [405, 471] width 129 height 11
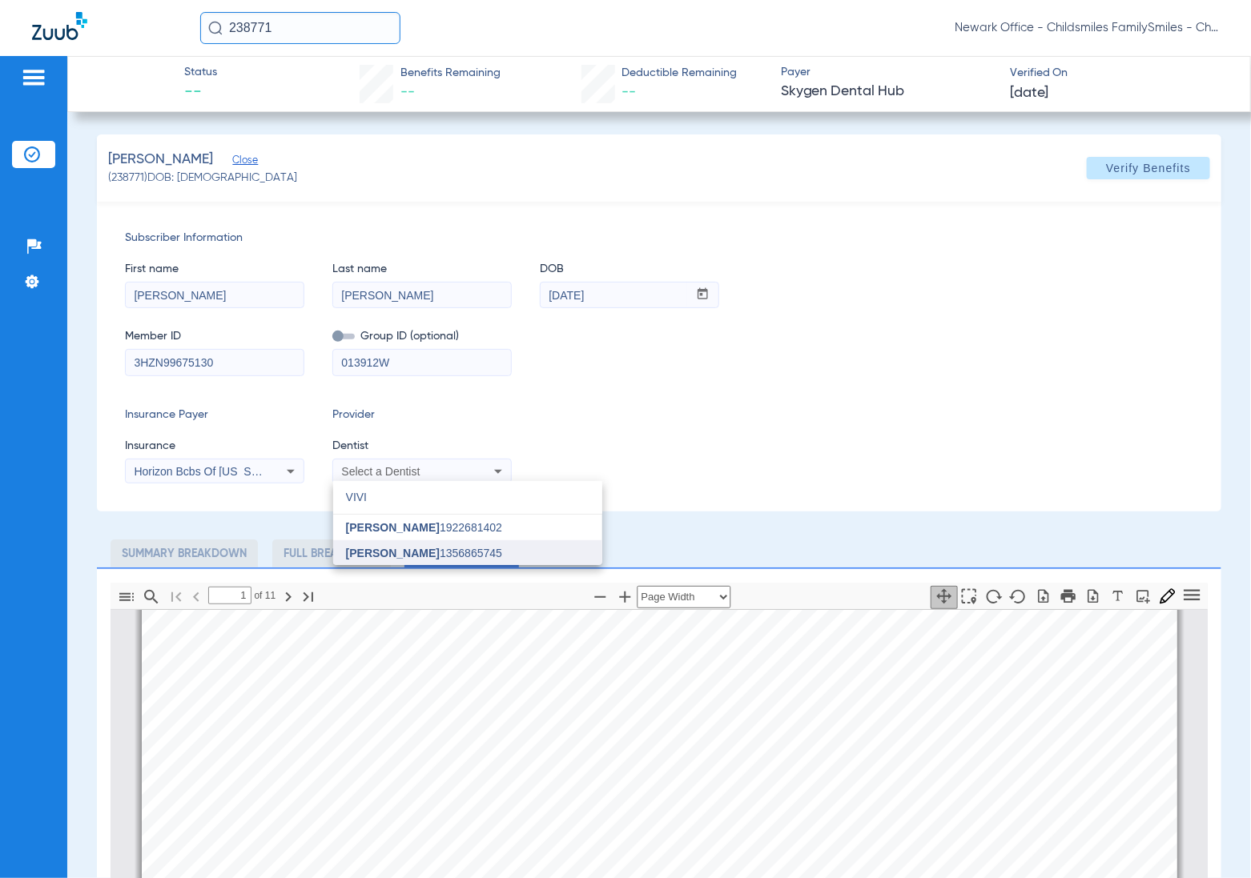
type input "VIVI"
click at [399, 557] on span "[PERSON_NAME]" at bounding box center [393, 553] width 94 height 13
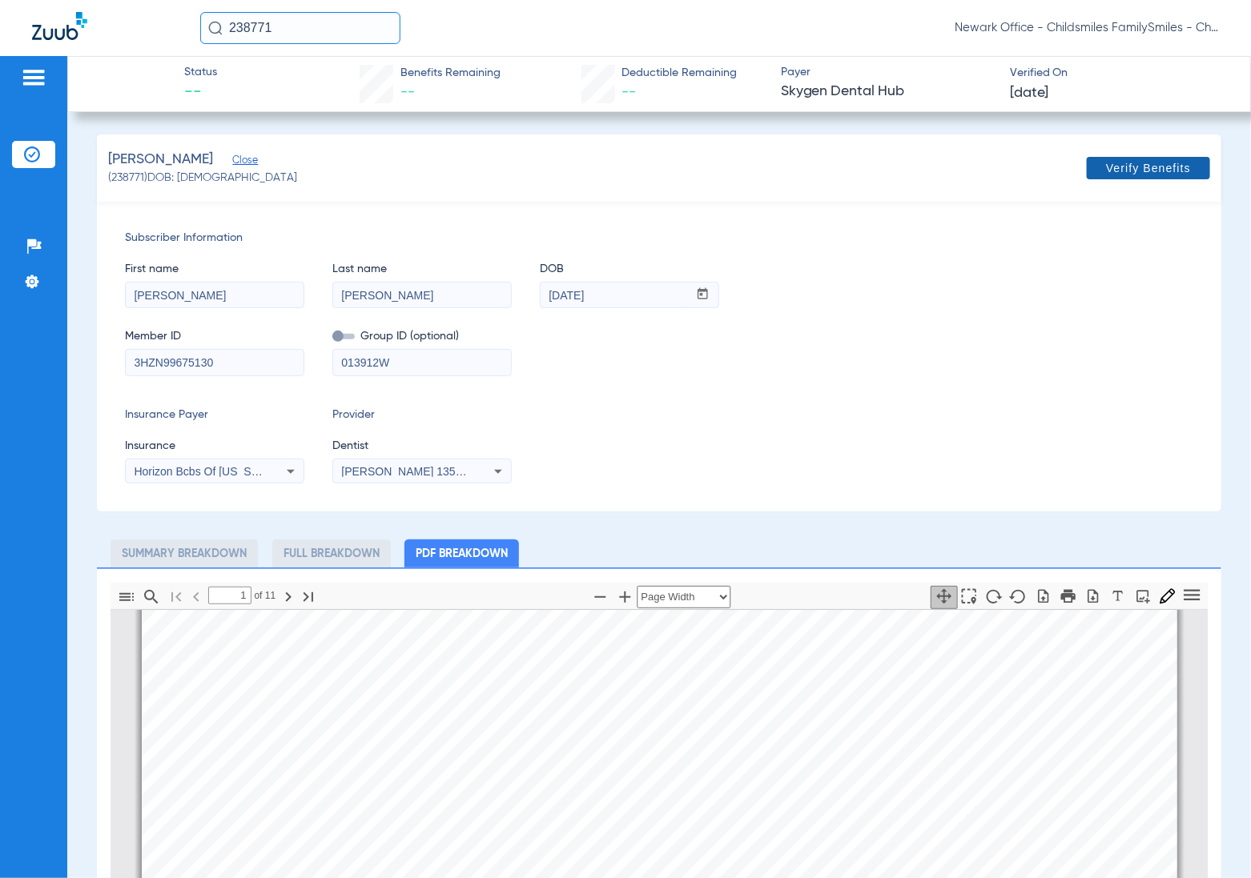
click at [1170, 170] on span "Verify Benefits" at bounding box center [1148, 168] width 85 height 13
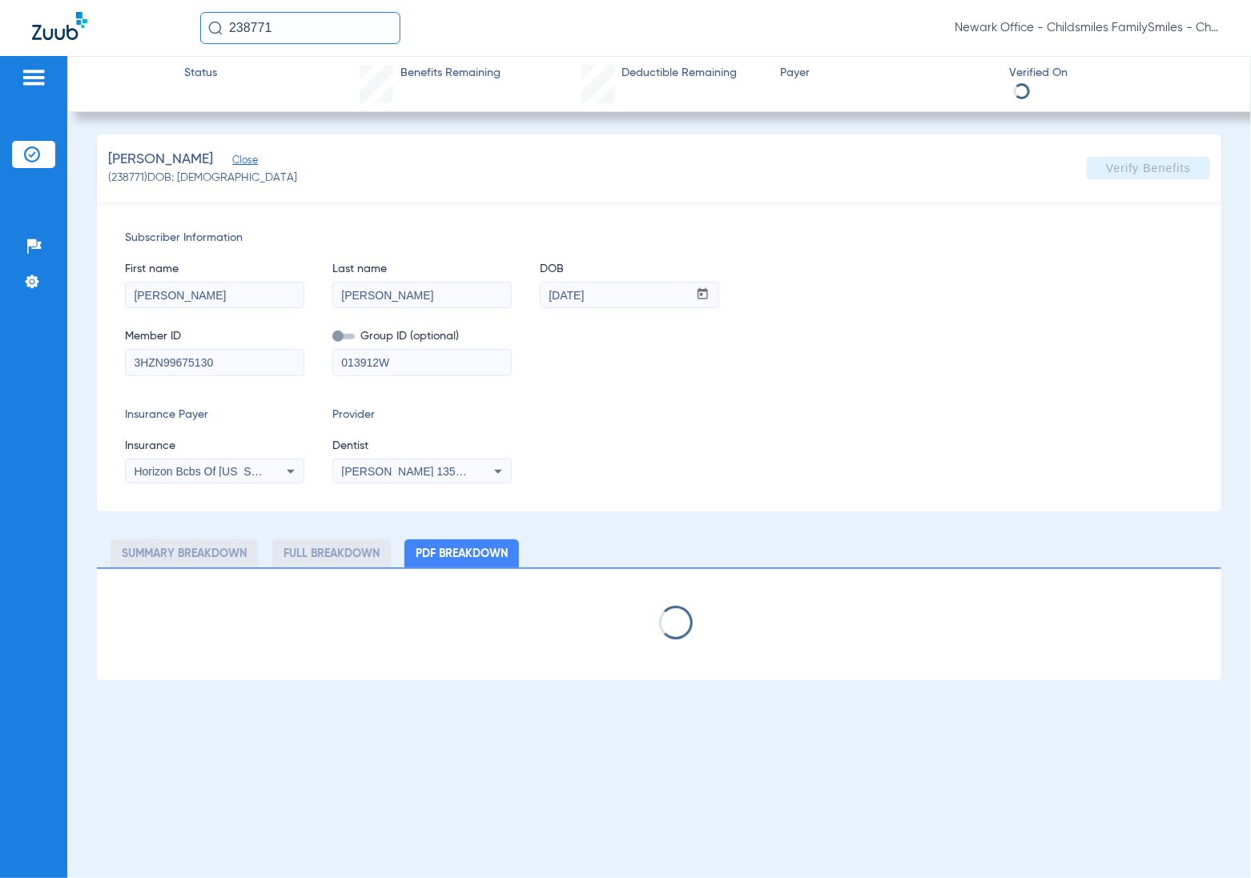
select select "page-width"
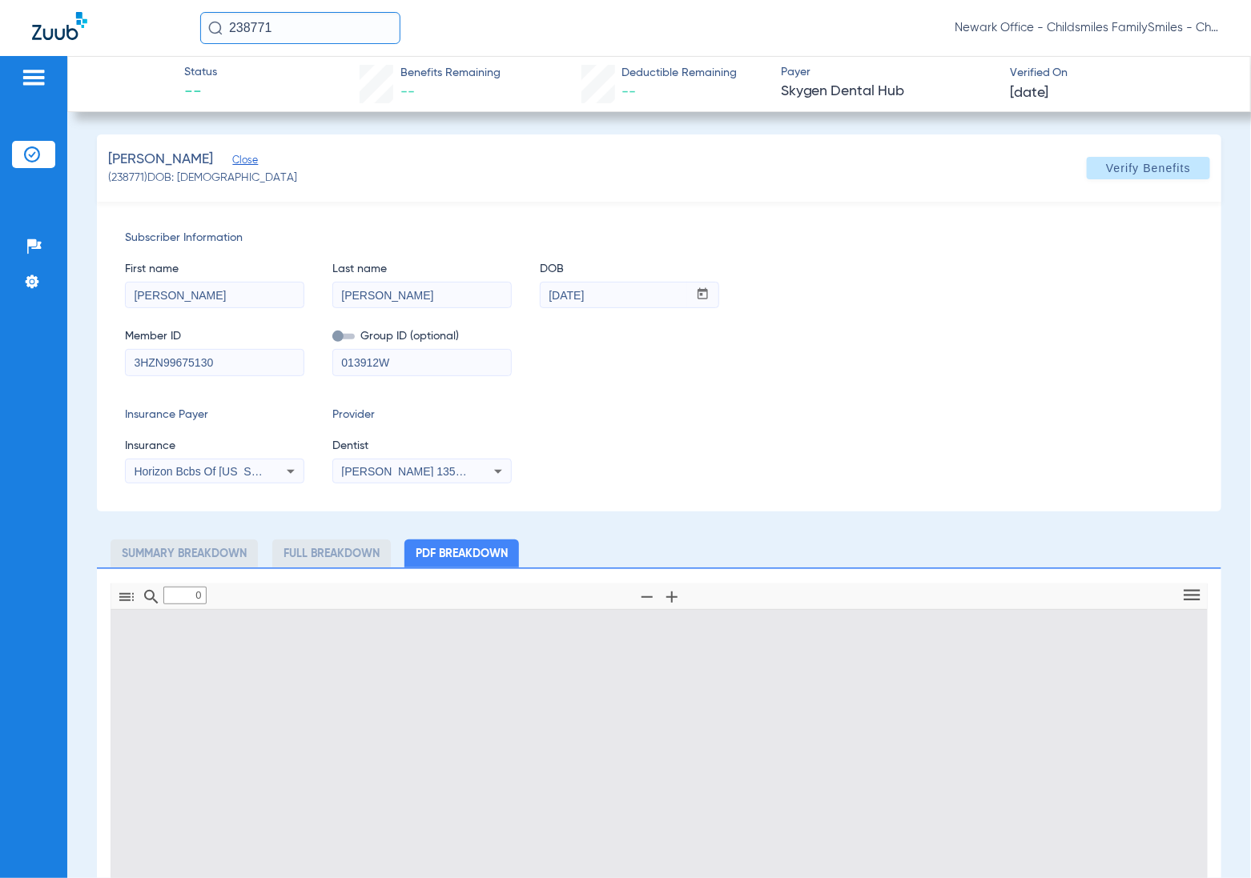
type input "1"
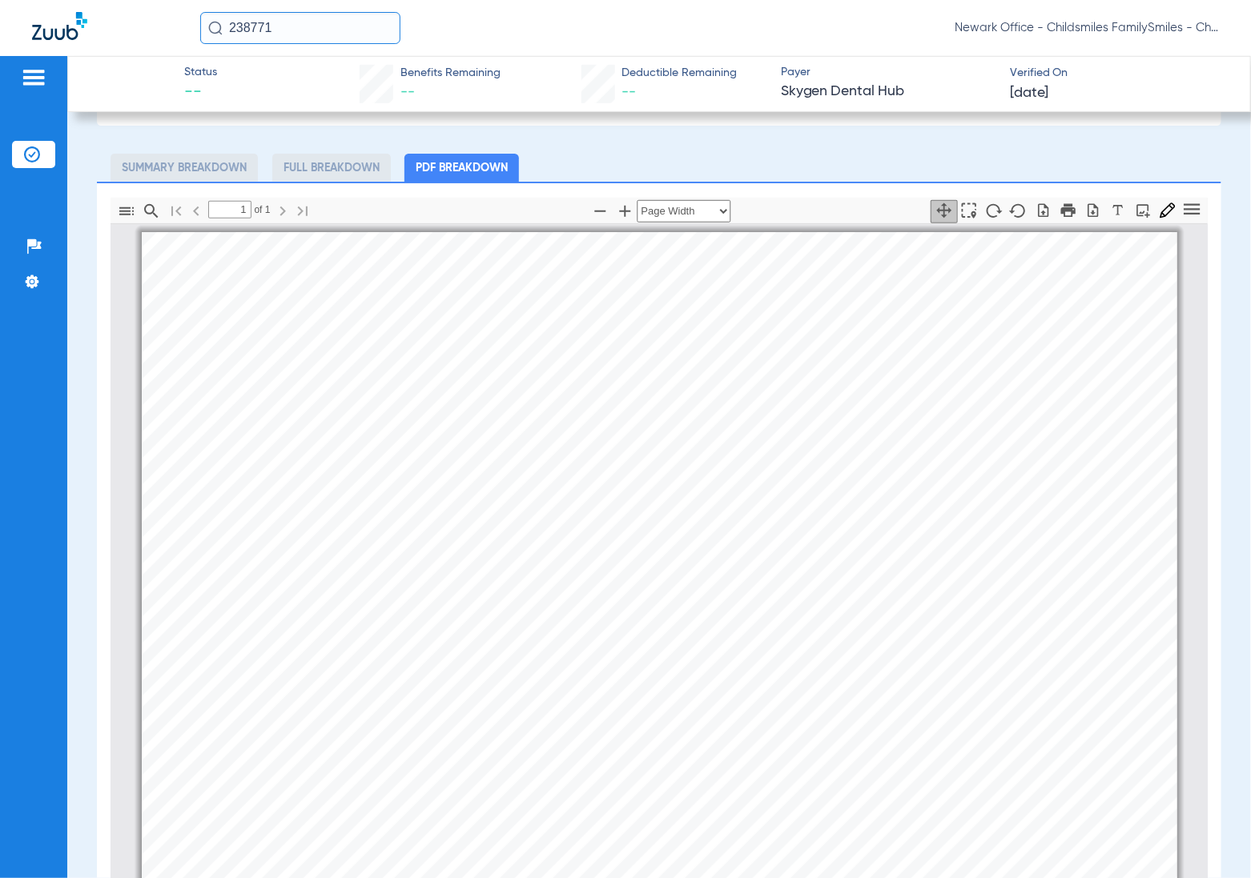
scroll to position [400, 0]
